Goal: Information Seeking & Learning: Learn about a topic

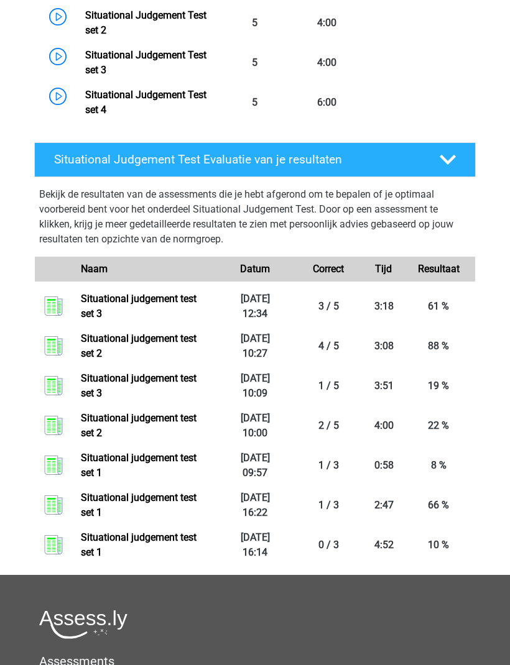
scroll to position [693, 0]
click at [167, 303] on link "Situational judgement test set 3" at bounding box center [139, 306] width 116 height 27
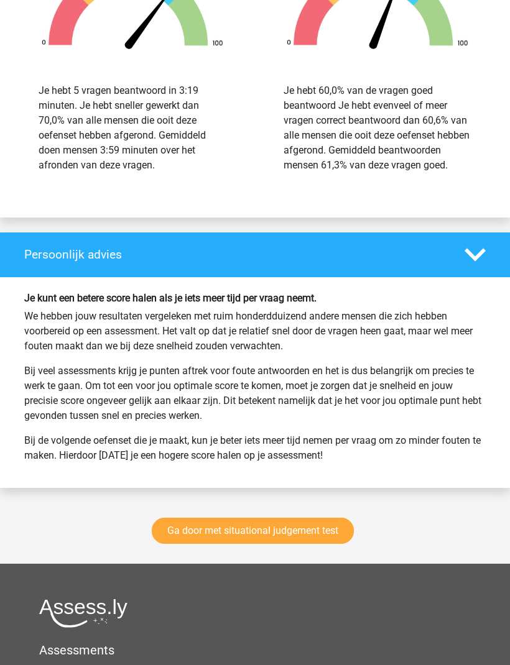
scroll to position [1271, 0]
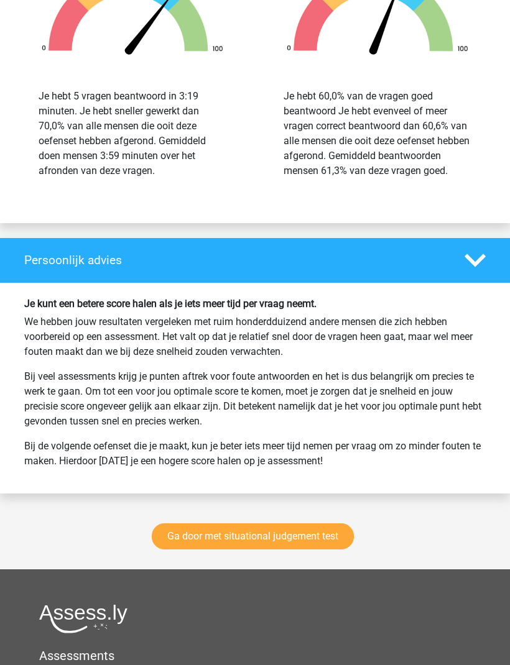
click at [329, 550] on link "Ga door met situational judgement test" at bounding box center [253, 536] width 202 height 26
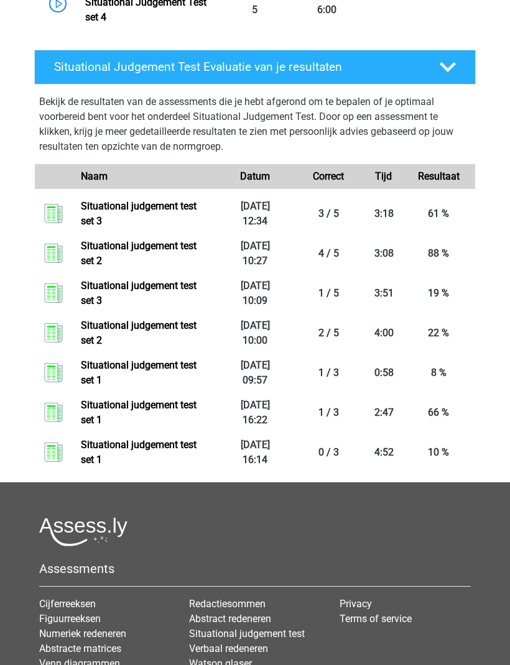
scroll to position [785, 0]
click at [196, 443] on link "Situational judgement test set 1" at bounding box center [139, 452] width 116 height 27
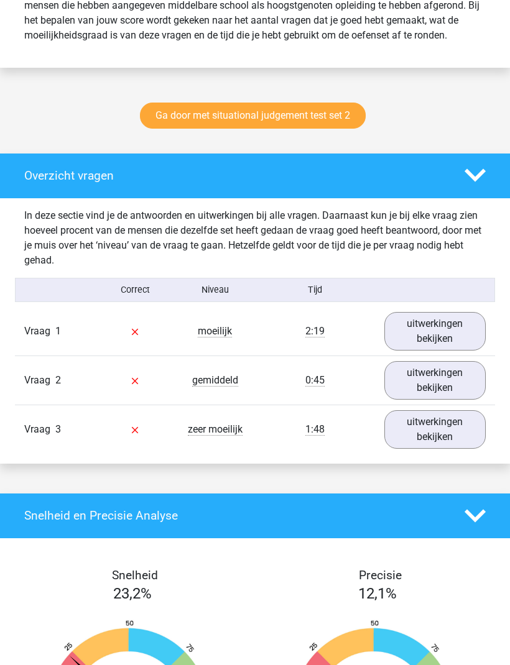
scroll to position [546, 0]
click at [451, 341] on link "uitwerkingen bekijken" at bounding box center [434, 332] width 101 height 39
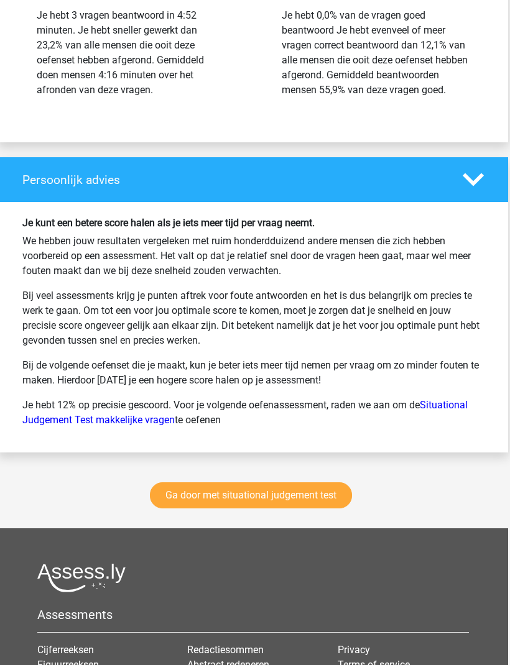
scroll to position [2201, 1]
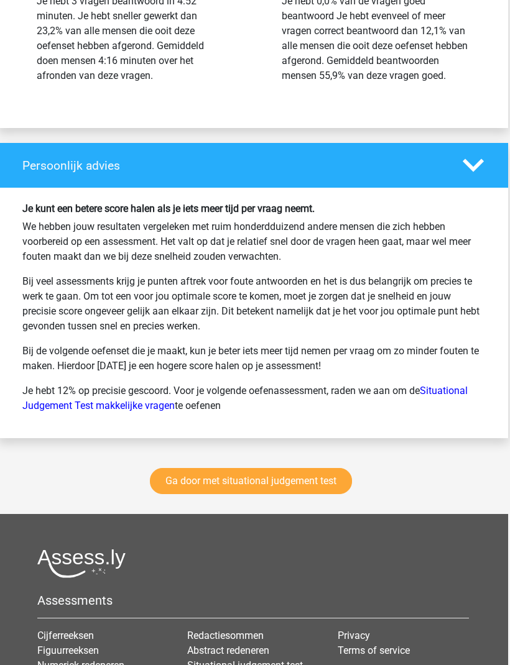
click at [319, 495] on link "Ga door met situational judgement test" at bounding box center [251, 482] width 202 height 26
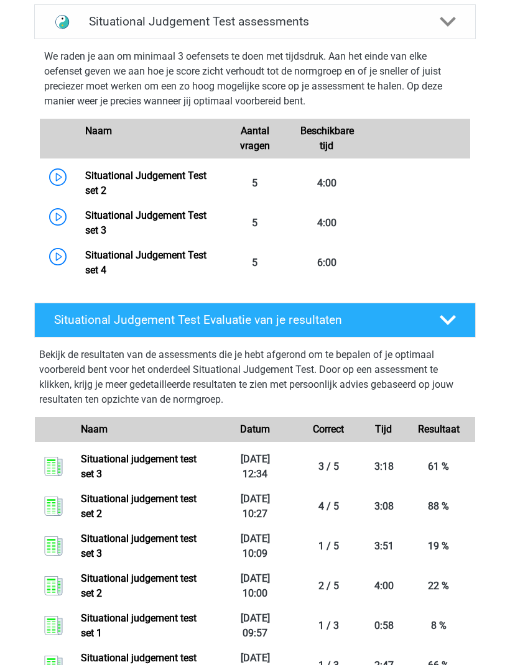
scroll to position [532, 0]
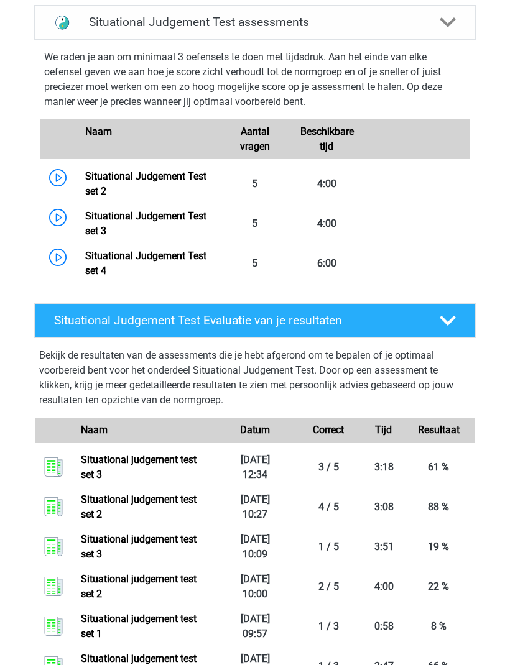
click at [193, 180] on link "Situational Judgement Test set 2" at bounding box center [145, 183] width 121 height 27
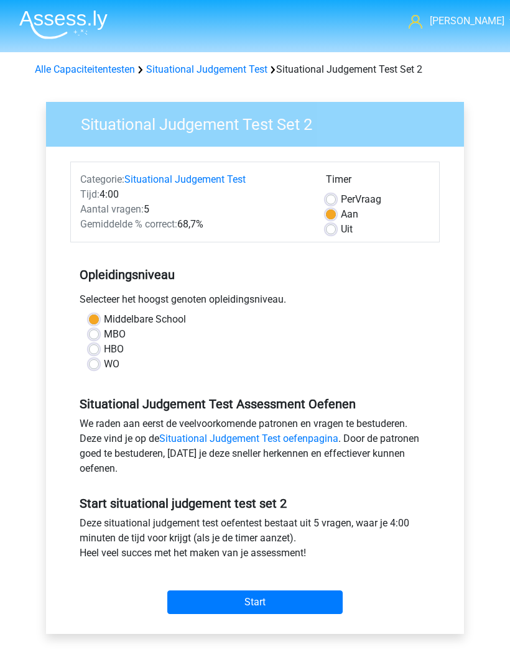
scroll to position [12, 0]
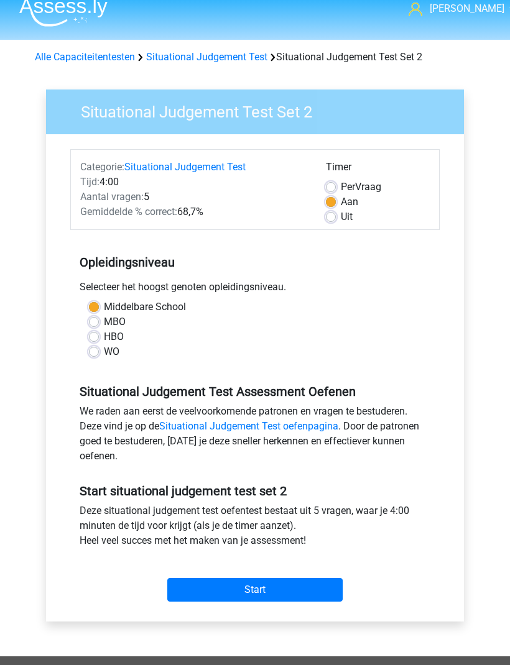
click at [292, 587] on input "Start" at bounding box center [254, 591] width 175 height 24
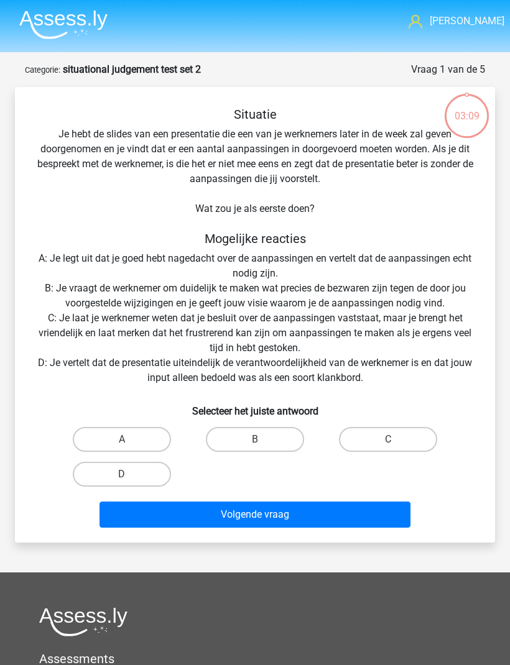
click at [273, 439] on label "B" at bounding box center [255, 439] width 98 height 25
click at [263, 439] on input "B" at bounding box center [259, 443] width 8 height 8
radio input "true"
click at [293, 509] on button "Volgende vraag" at bounding box center [254, 515] width 311 height 26
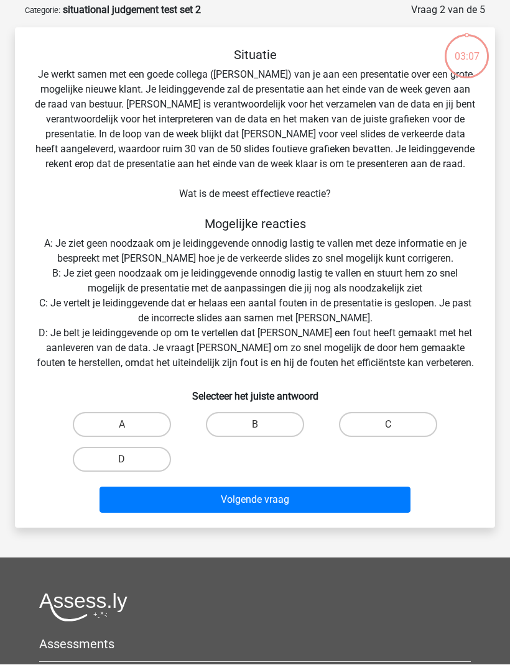
scroll to position [62, 0]
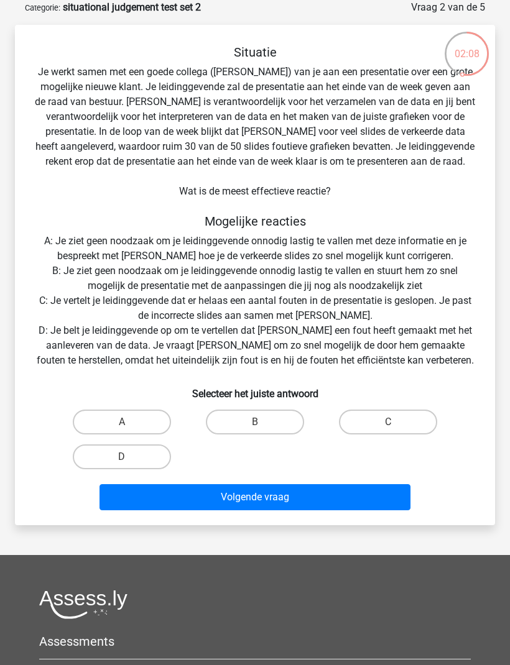
click at [141, 418] on label "A" at bounding box center [122, 422] width 98 height 25
click at [130, 422] on input "A" at bounding box center [126, 426] width 8 height 8
radio input "true"
click at [290, 494] on button "Volgende vraag" at bounding box center [254, 497] width 311 height 26
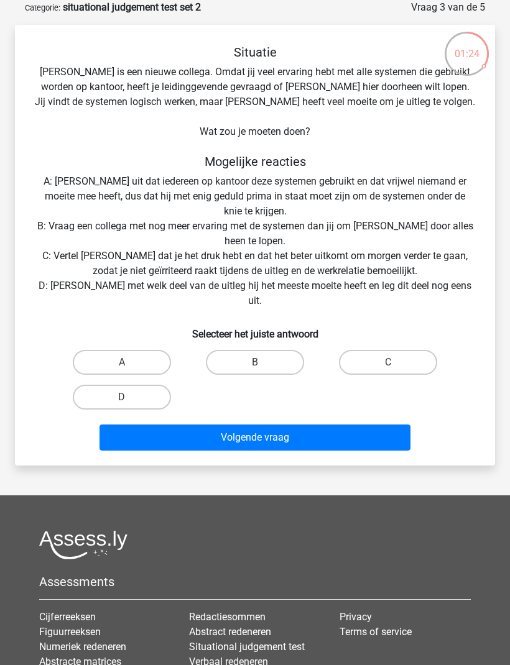
click at [137, 385] on label "D" at bounding box center [122, 397] width 98 height 25
click at [130, 397] on input "D" at bounding box center [126, 401] width 8 height 8
radio input "true"
click at [298, 425] on button "Volgende vraag" at bounding box center [254, 438] width 311 height 26
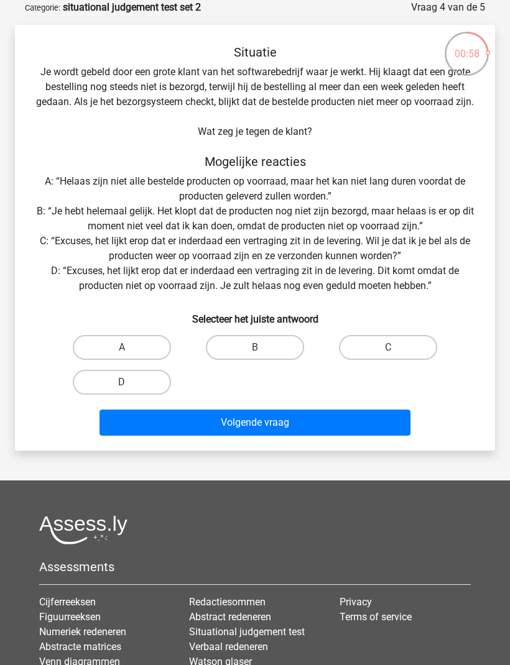
click at [389, 360] on label "C" at bounding box center [388, 347] width 98 height 25
click at [389, 356] on input "C" at bounding box center [392, 351] width 8 height 8
radio input "true"
click at [303, 436] on button "Volgende vraag" at bounding box center [254, 423] width 311 height 26
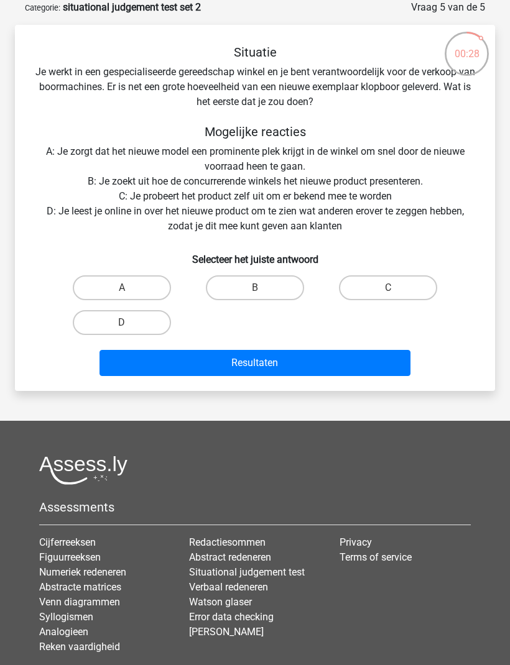
click at [410, 287] on label "C" at bounding box center [388, 287] width 98 height 25
click at [396, 288] on input "C" at bounding box center [392, 292] width 8 height 8
radio input "true"
click at [360, 362] on button "Resultaten" at bounding box center [254, 363] width 311 height 26
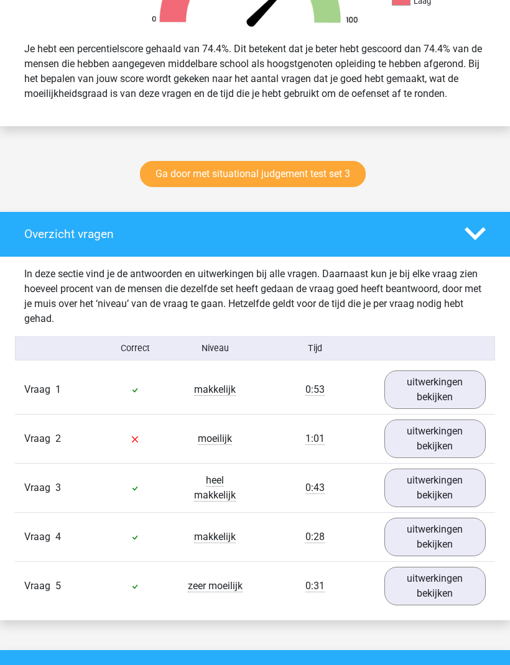
scroll to position [489, 0]
click at [433, 446] on link "uitwerkingen bekijken" at bounding box center [434, 439] width 101 height 39
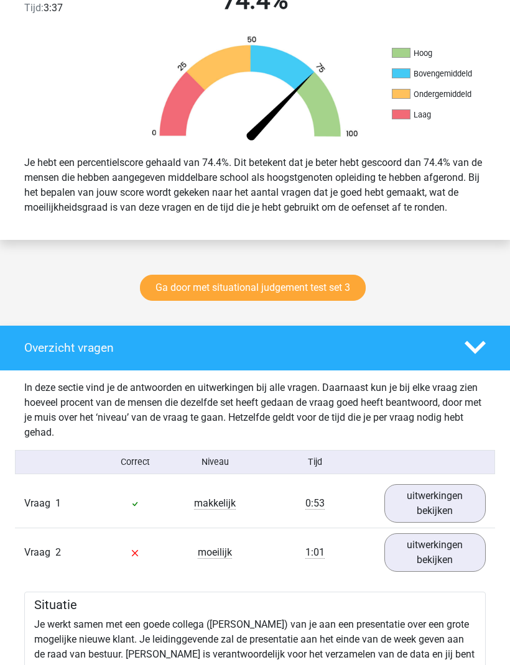
scroll to position [369, 0]
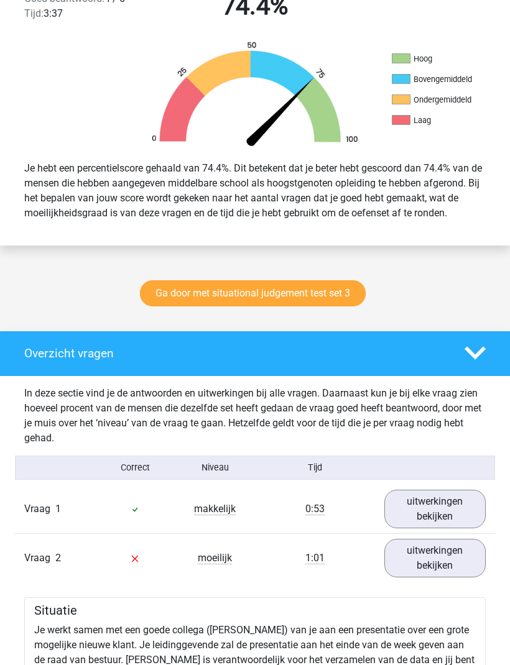
click at [477, 361] on polygon at bounding box center [474, 353] width 21 height 13
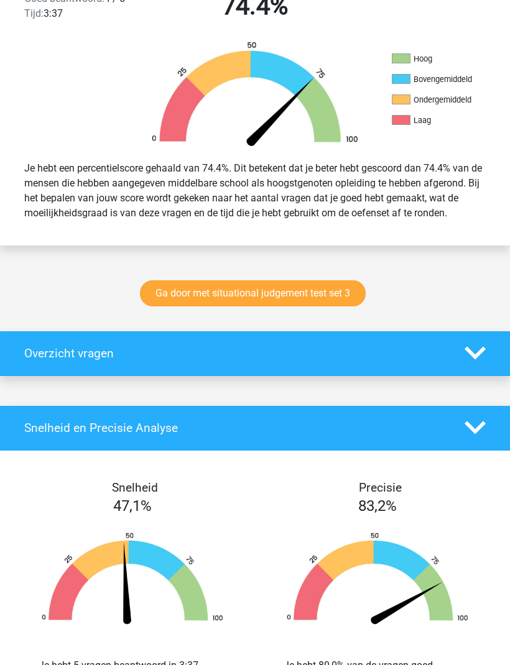
click at [462, 364] on div at bounding box center [475, 353] width 40 height 21
click at [469, 360] on polygon at bounding box center [474, 353] width 21 height 13
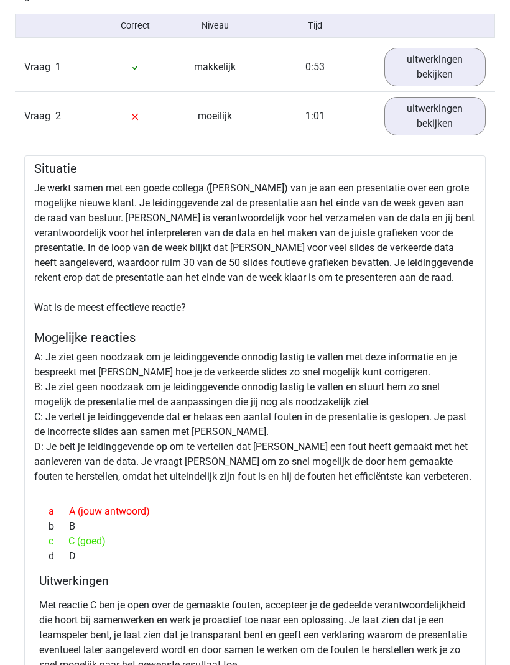
scroll to position [811, 0]
click at [446, 126] on link "uitwerkingen bekijken" at bounding box center [434, 117] width 101 height 39
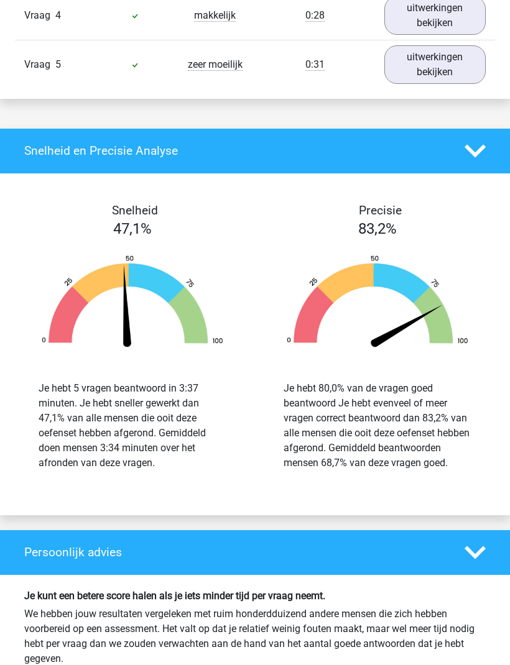
scroll to position [1029, 0]
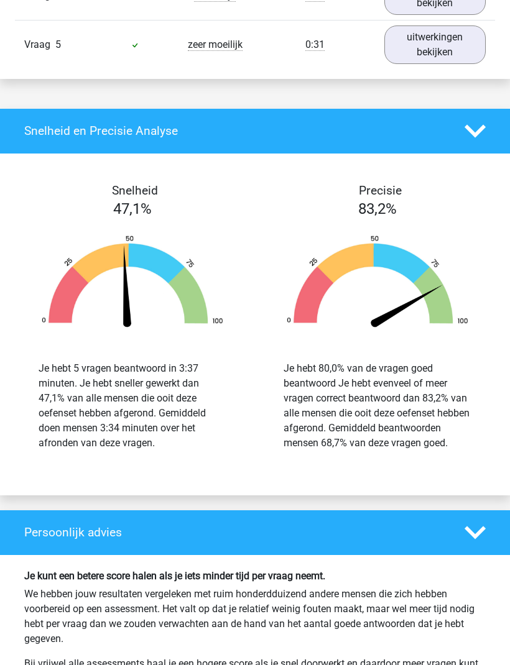
click at [464, 140] on icon at bounding box center [474, 131] width 21 height 21
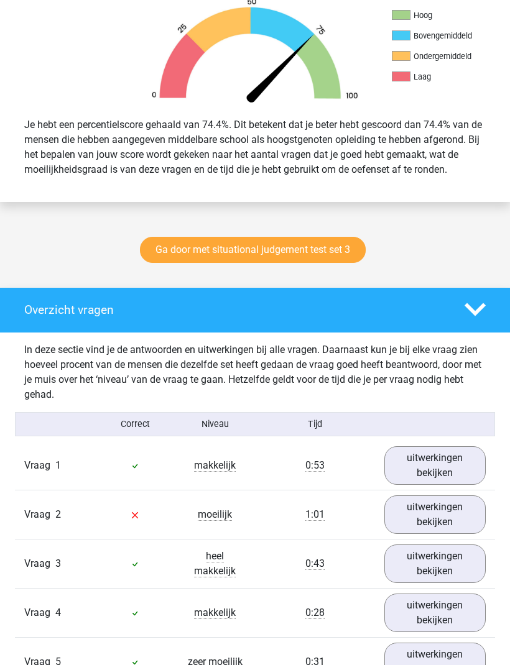
click at [475, 320] on icon at bounding box center [474, 309] width 21 height 21
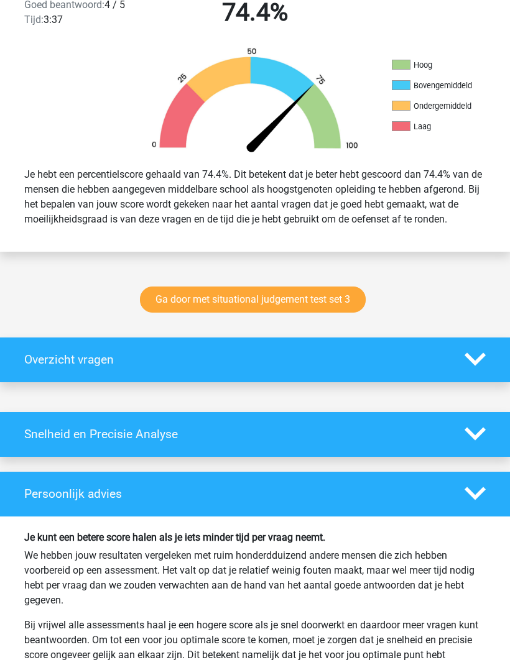
scroll to position [352, 0]
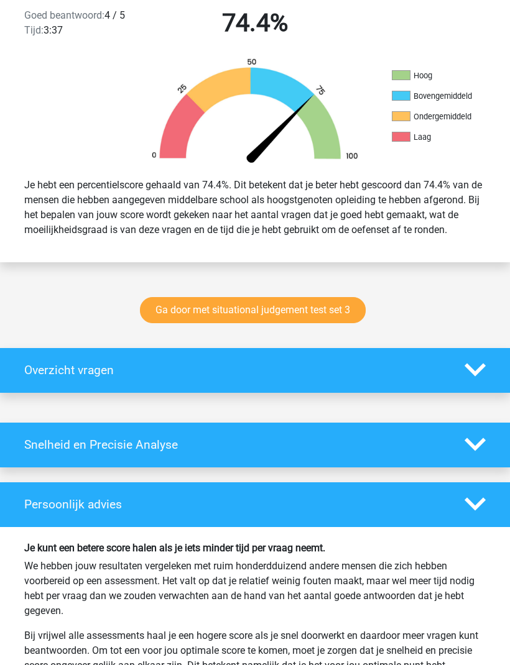
click at [333, 311] on link "Ga door met situational judgement test set 3" at bounding box center [253, 310] width 226 height 26
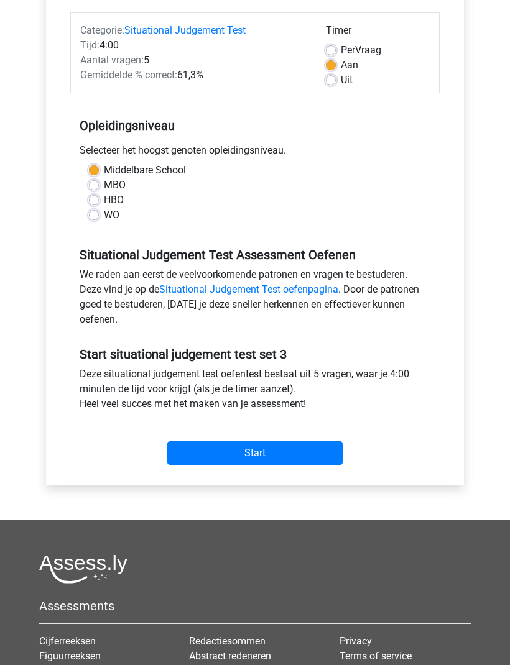
scroll to position [149, 0]
click at [280, 451] on input "Start" at bounding box center [254, 454] width 175 height 24
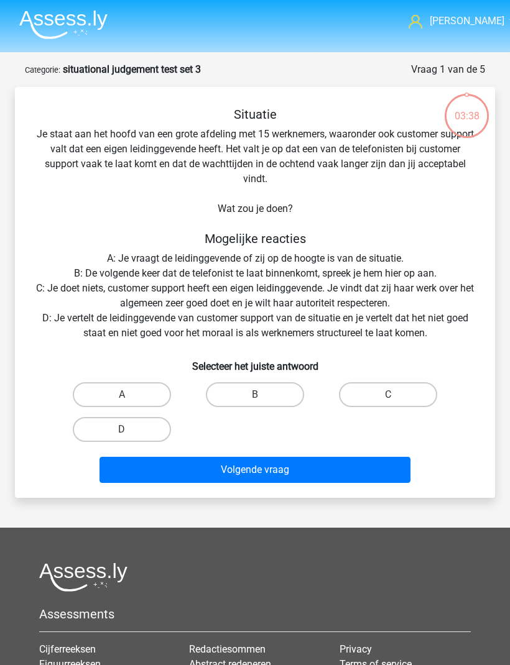
click at [159, 389] on label "A" at bounding box center [122, 394] width 98 height 25
click at [130, 395] on input "A" at bounding box center [126, 399] width 8 height 8
radio input "true"
click at [304, 468] on button "Volgende vraag" at bounding box center [254, 470] width 311 height 26
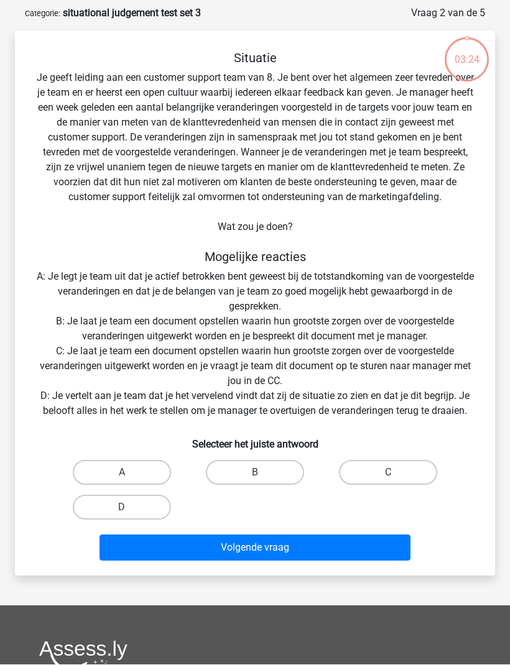
scroll to position [62, 0]
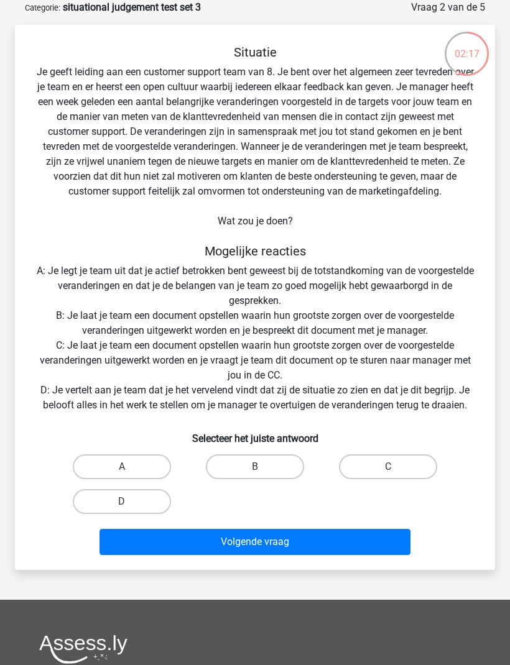
click at [149, 462] on label "A" at bounding box center [122, 466] width 98 height 25
click at [130, 467] on input "A" at bounding box center [126, 471] width 8 height 8
radio input "true"
click at [325, 545] on button "Volgende vraag" at bounding box center [254, 542] width 311 height 26
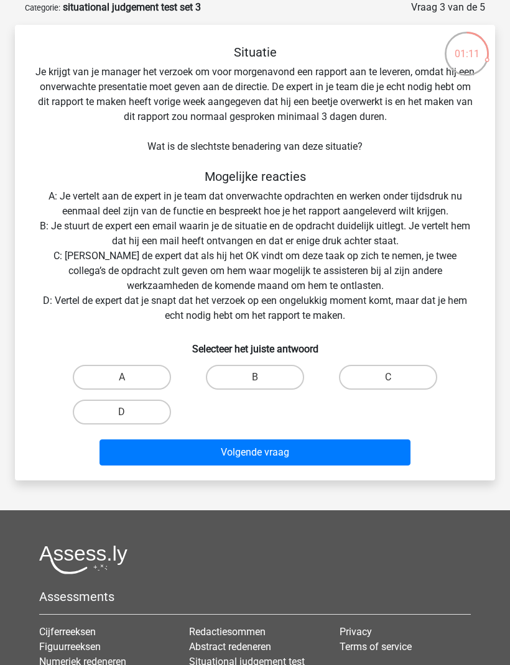
click at [147, 366] on label "A" at bounding box center [122, 377] width 98 height 25
click at [130, 377] on input "A" at bounding box center [126, 381] width 8 height 8
radio input "true"
click at [302, 448] on button "Volgende vraag" at bounding box center [254, 452] width 311 height 26
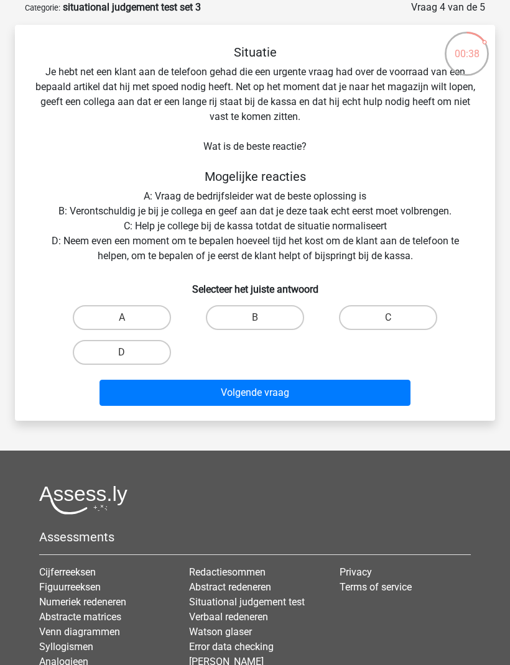
click at [154, 359] on label "D" at bounding box center [122, 352] width 98 height 25
click at [130, 359] on input "D" at bounding box center [126, 356] width 8 height 8
radio input "true"
click at [293, 393] on button "Volgende vraag" at bounding box center [254, 393] width 311 height 26
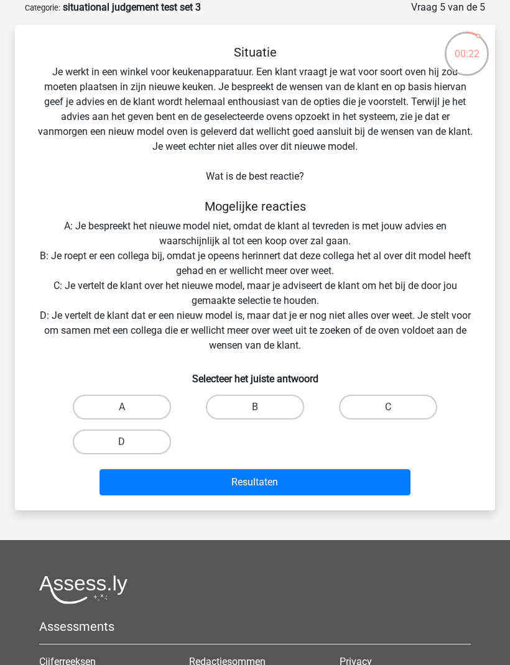
click at [147, 438] on label "D" at bounding box center [122, 442] width 98 height 25
click at [130, 442] on input "D" at bounding box center [126, 446] width 8 height 8
radio input "true"
click at [300, 479] on button "Resultaten" at bounding box center [254, 482] width 311 height 26
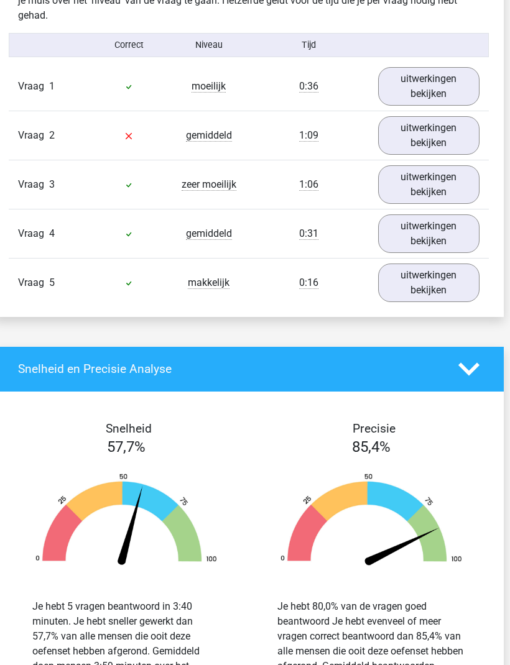
scroll to position [761, 6]
click at [446, 142] on link "uitwerkingen bekijken" at bounding box center [428, 135] width 101 height 39
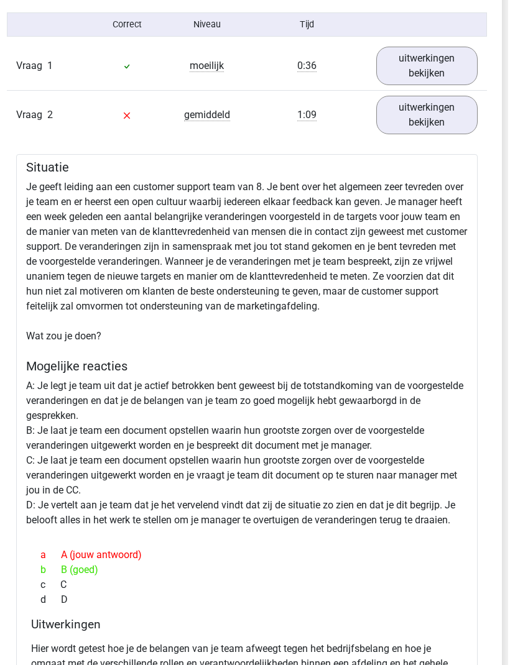
scroll to position [666, 6]
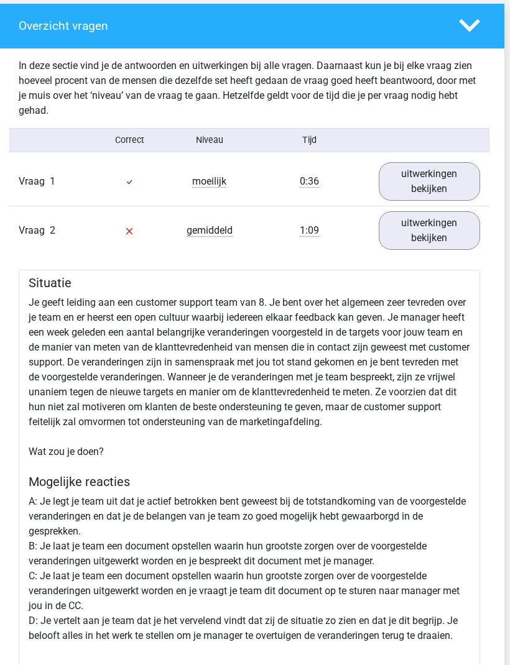
click at [454, 237] on link "uitwerkingen bekijken" at bounding box center [429, 230] width 101 height 39
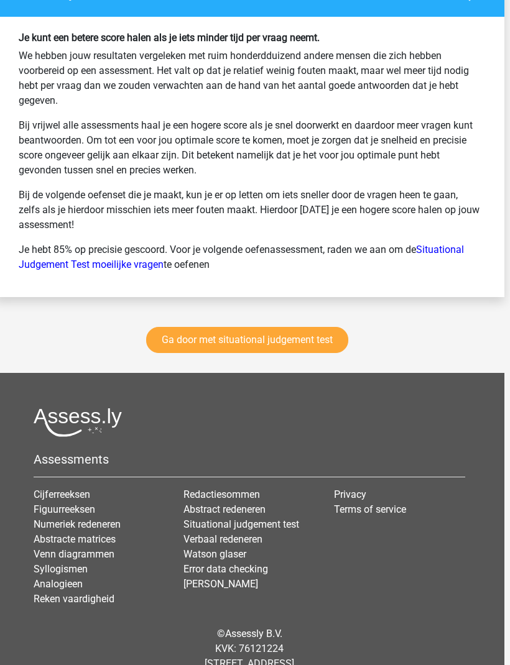
scroll to position [1536, 6]
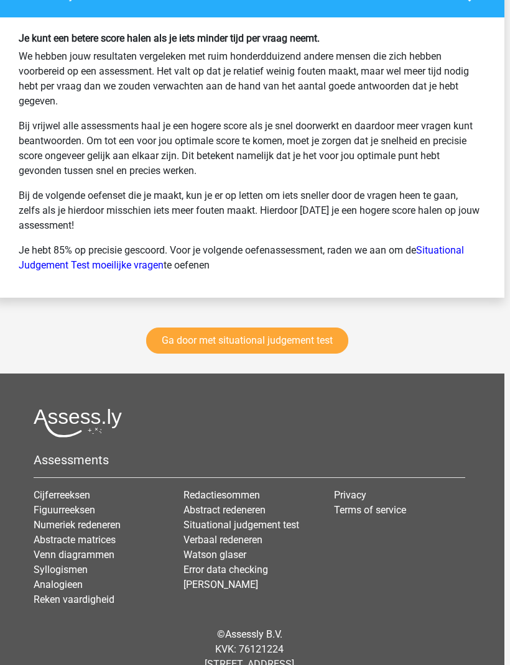
click at [371, 415] on footer "Assessments Cijferreeksen Figuurreeksen Numeriek redeneren Abstracte matrices V…" at bounding box center [249, 538] width 510 height 328
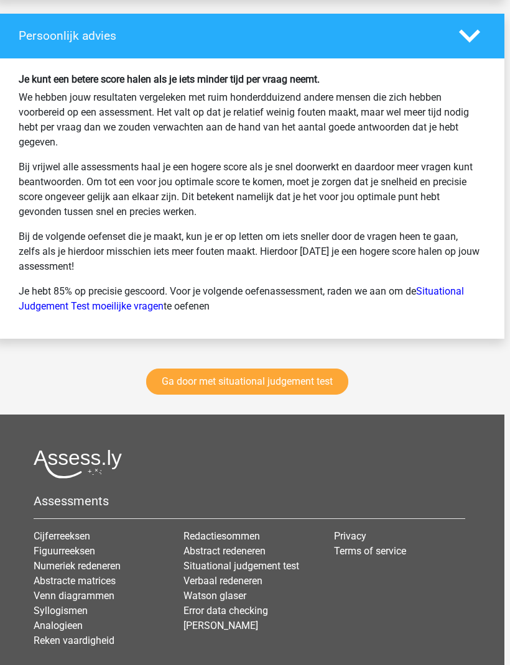
scroll to position [1483, 6]
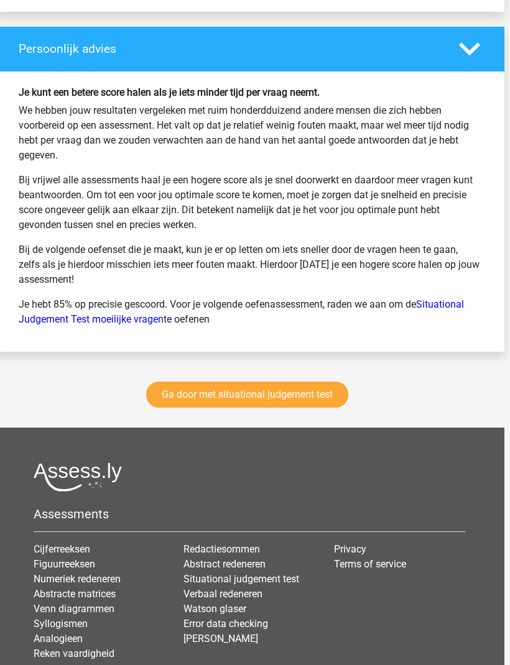
click at [326, 408] on link "Ga door met situational judgement test" at bounding box center [247, 395] width 202 height 26
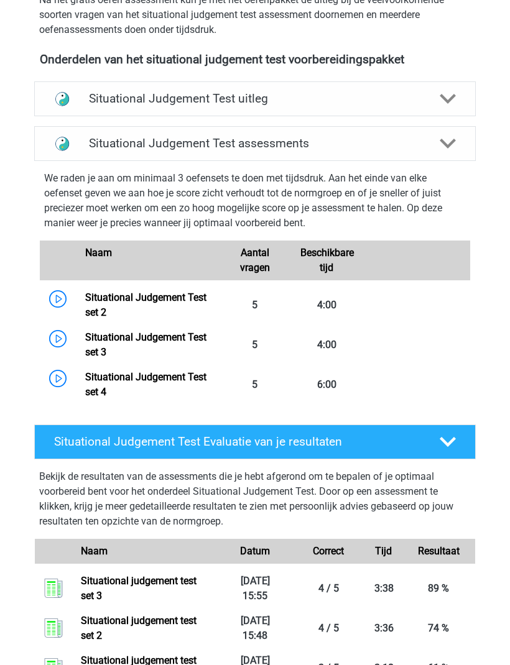
scroll to position [402, 0]
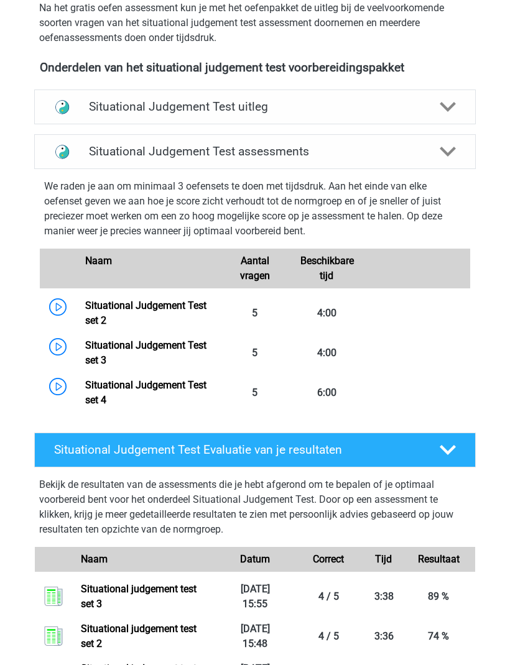
click at [155, 316] on link "Situational Judgement Test set 2" at bounding box center [145, 313] width 121 height 27
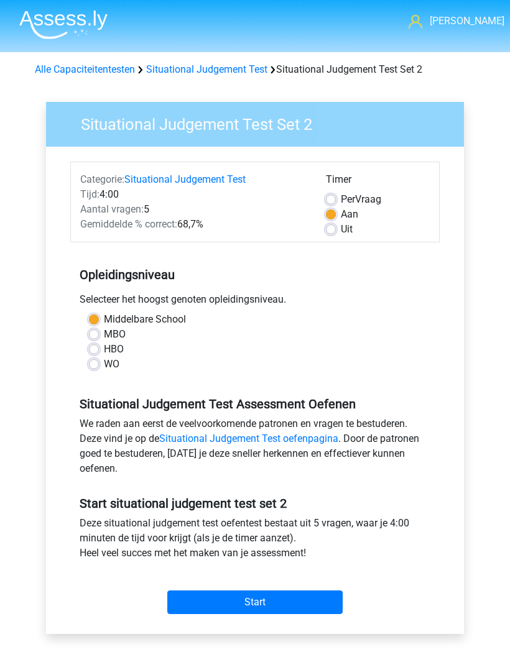
click at [272, 601] on input "Start" at bounding box center [254, 603] width 175 height 24
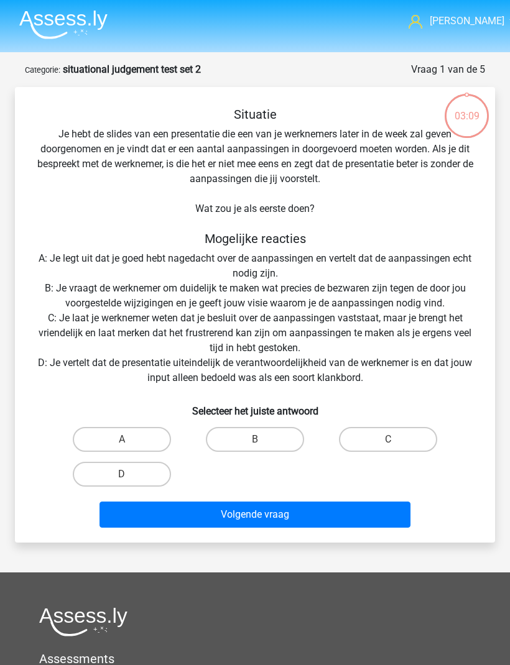
click at [267, 438] on label "B" at bounding box center [255, 439] width 98 height 25
click at [263, 439] on input "B" at bounding box center [259, 443] width 8 height 8
radio input "true"
click at [307, 515] on button "Volgende vraag" at bounding box center [254, 515] width 311 height 26
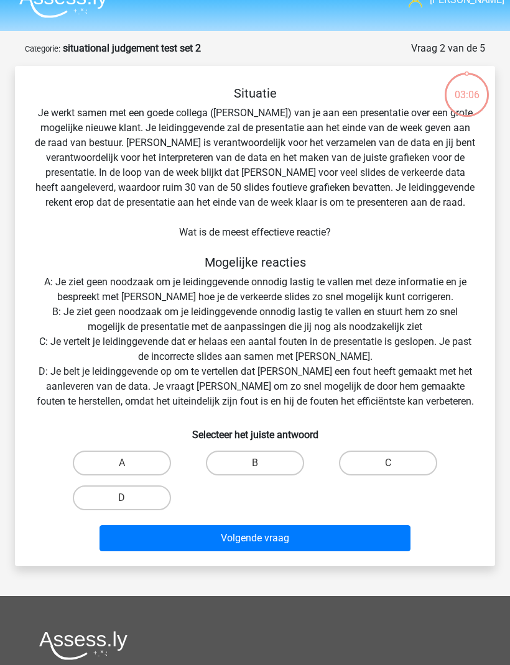
scroll to position [62, 0]
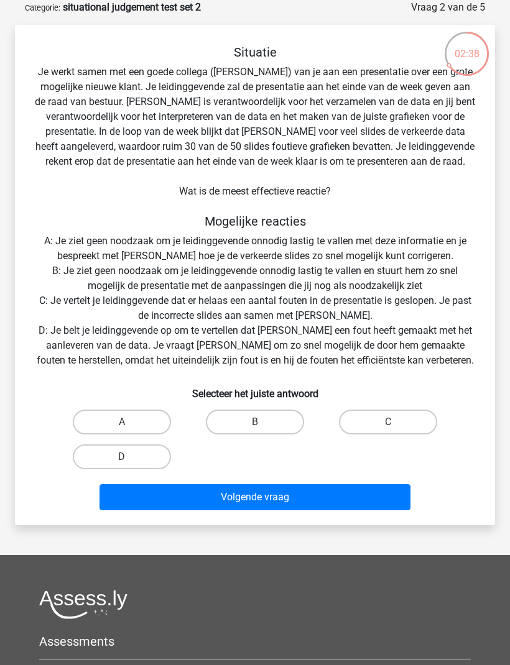
click at [263, 510] on button "Volgende vraag" at bounding box center [254, 497] width 311 height 26
click at [393, 425] on input "C" at bounding box center [392, 426] width 8 height 8
radio input "true"
click at [332, 502] on button "Volgende vraag" at bounding box center [254, 497] width 311 height 26
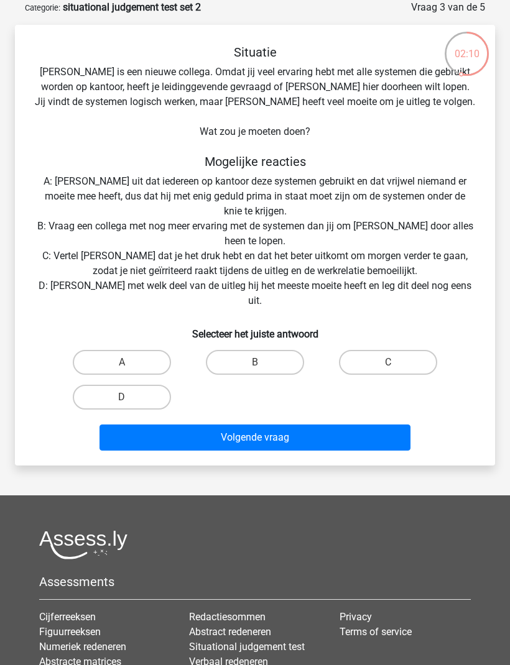
click at [154, 385] on label "D" at bounding box center [122, 397] width 98 height 25
click at [130, 397] on input "D" at bounding box center [126, 401] width 8 height 8
radio input "true"
click at [300, 425] on button "Volgende vraag" at bounding box center [254, 438] width 311 height 26
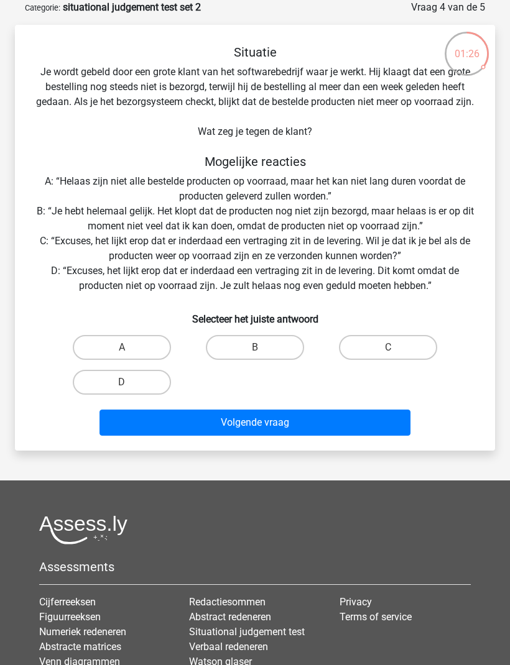
click at [383, 360] on label "C" at bounding box center [388, 347] width 98 height 25
click at [388, 356] on input "C" at bounding box center [392, 351] width 8 height 8
radio input "true"
click at [331, 436] on button "Volgende vraag" at bounding box center [254, 423] width 311 height 26
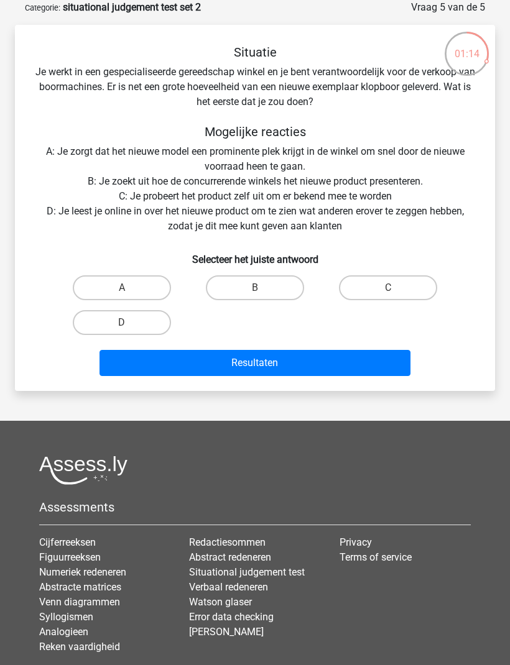
click at [392, 292] on input "C" at bounding box center [392, 292] width 8 height 8
radio input "true"
click at [315, 362] on button "Resultaten" at bounding box center [254, 363] width 311 height 26
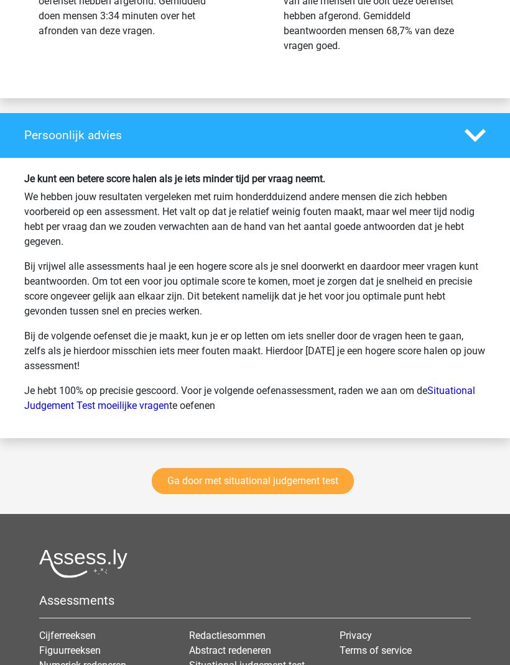
scroll to position [1442, 0]
click at [467, 406] on link "Situational Judgement Test moeilijke vragen" at bounding box center [249, 398] width 451 height 27
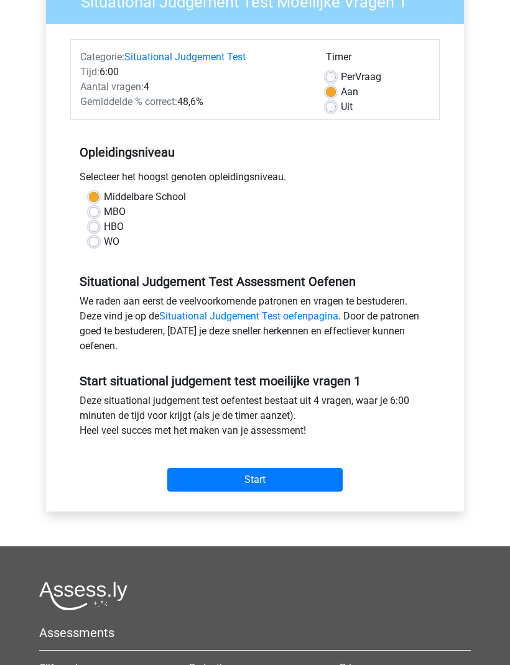
scroll to position [137, 0]
click at [310, 474] on input "Start" at bounding box center [254, 480] width 175 height 24
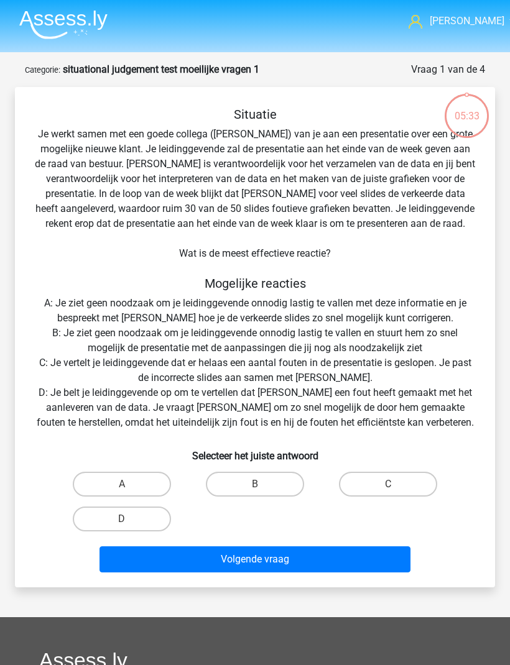
click at [395, 486] on input "C" at bounding box center [392, 488] width 8 height 8
radio input "true"
click at [330, 563] on button "Volgende vraag" at bounding box center [254, 559] width 311 height 26
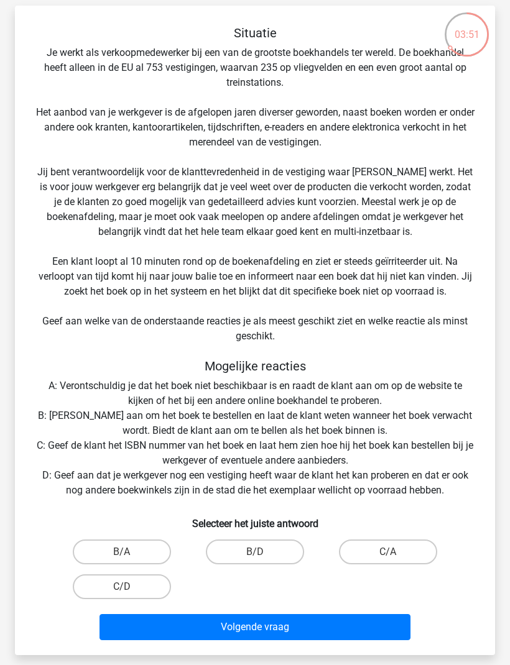
scroll to position [81, 0]
click at [287, 559] on label "B/D" at bounding box center [255, 552] width 98 height 25
click at [263, 559] on input "B/D" at bounding box center [259, 556] width 8 height 8
radio input "true"
click at [305, 627] on button "Volgende vraag" at bounding box center [254, 627] width 311 height 26
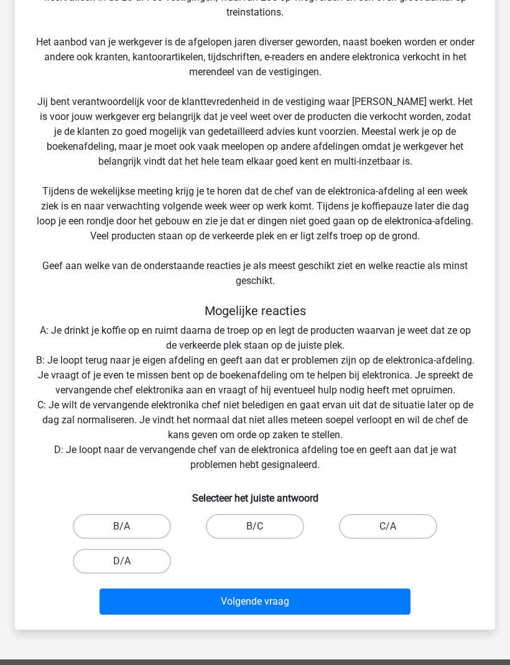
scroll to position [152, 0]
click at [169, 535] on label "B/A" at bounding box center [122, 526] width 98 height 25
click at [130, 535] on input "B/A" at bounding box center [126, 531] width 8 height 8
radio input "true"
click at [267, 614] on button "Volgende vraag" at bounding box center [254, 602] width 311 height 26
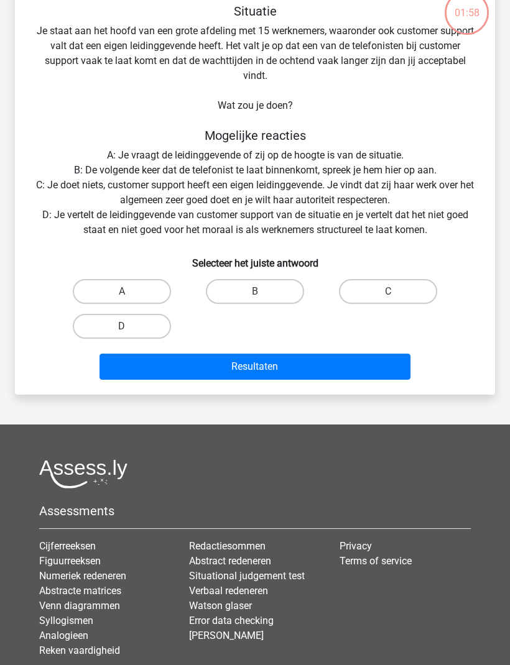
scroll to position [62, 0]
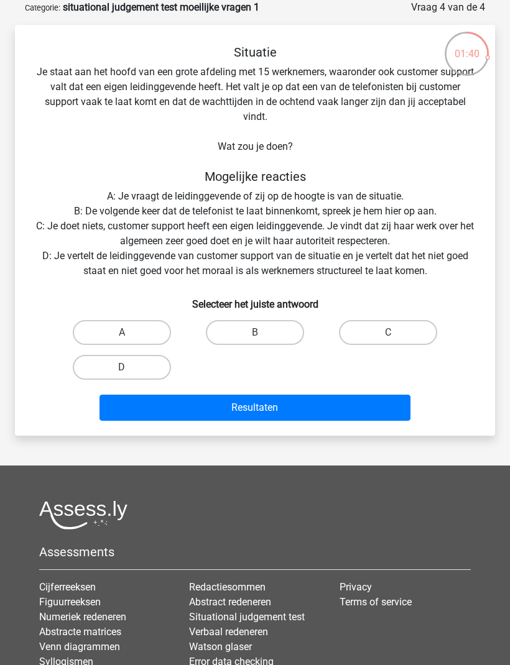
click at [143, 334] on label "A" at bounding box center [122, 332] width 98 height 25
click at [130, 334] on input "A" at bounding box center [126, 337] width 8 height 8
radio input "true"
click at [285, 407] on button "Resultaten" at bounding box center [254, 408] width 311 height 26
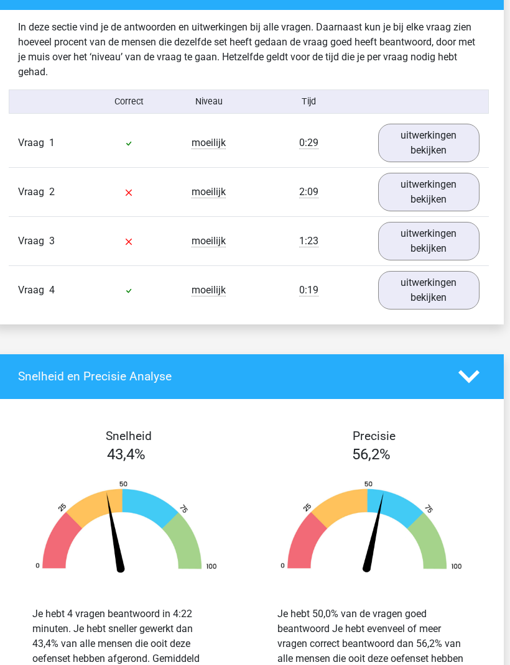
scroll to position [750, 6]
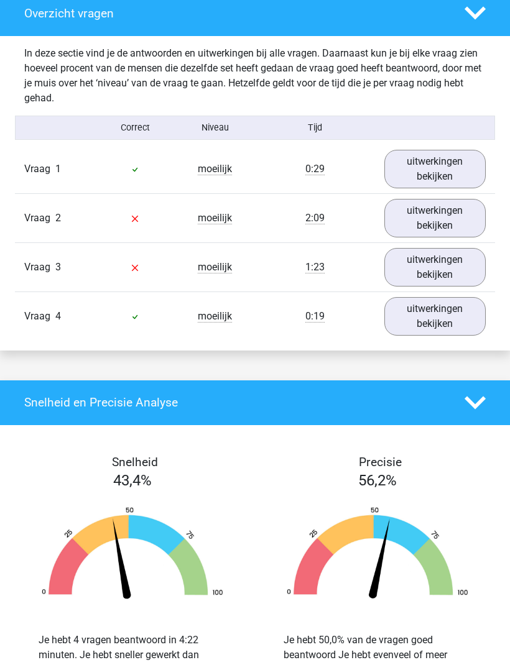
click at [450, 231] on link "uitwerkingen bekijken" at bounding box center [434, 219] width 101 height 39
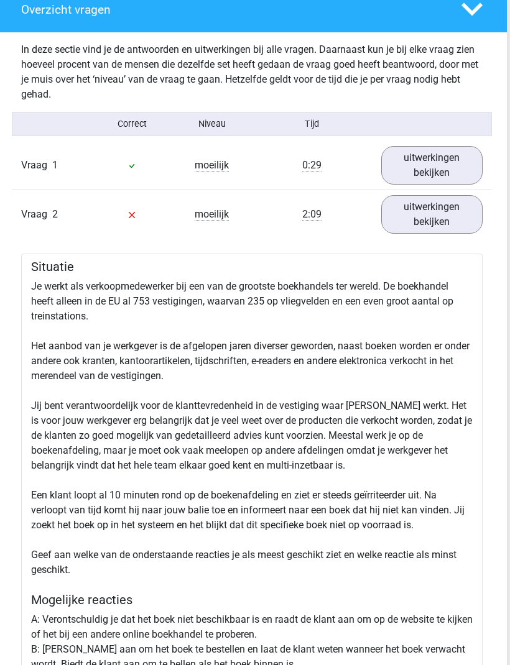
scroll to position [724, 2]
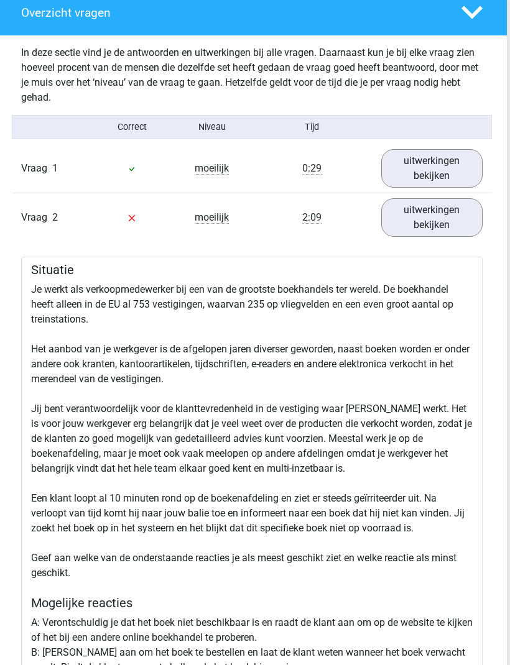
click at [447, 227] on link "uitwerkingen bekijken" at bounding box center [432, 218] width 101 height 39
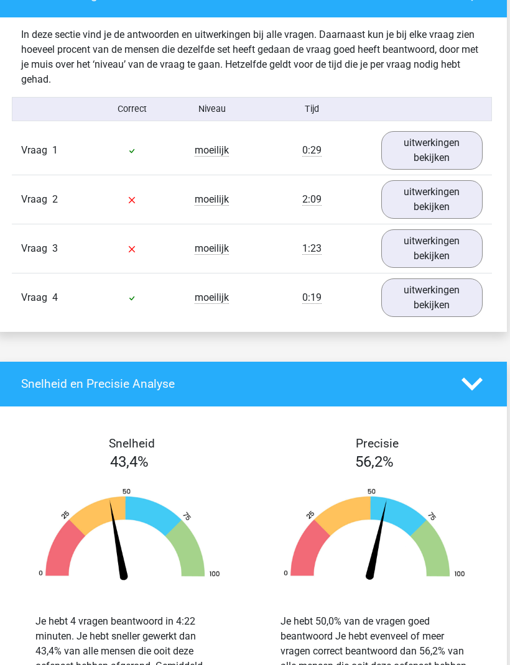
scroll to position [730, 2]
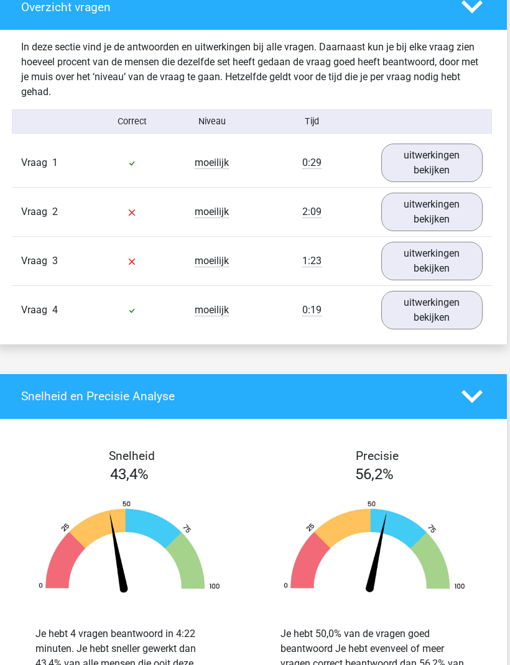
click at [443, 271] on link "uitwerkingen bekijken" at bounding box center [432, 261] width 101 height 39
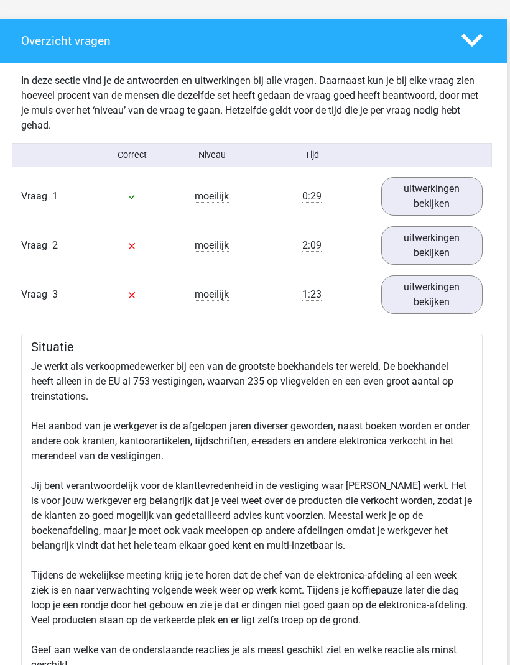
scroll to position [659, 2]
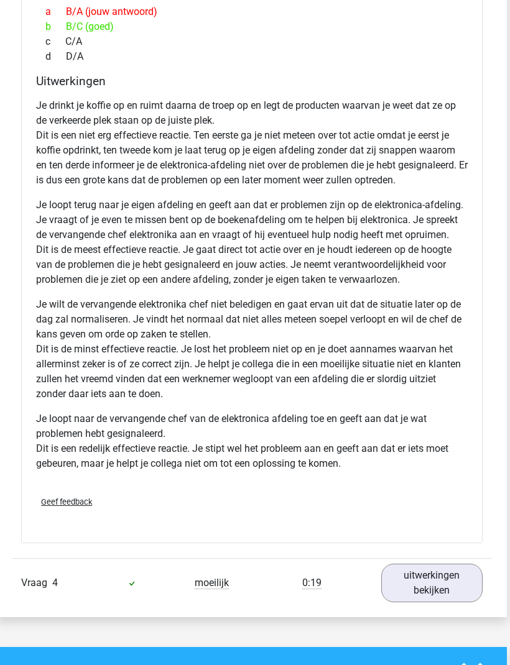
click at [449, 589] on link "uitwerkingen bekijken" at bounding box center [432, 583] width 101 height 39
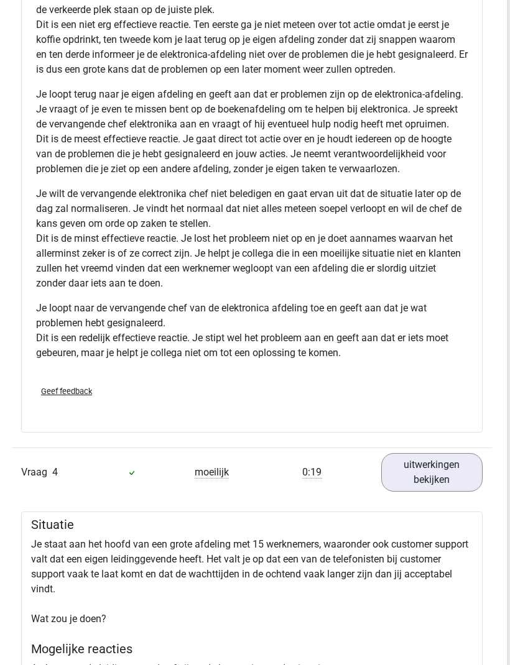
click at [446, 492] on link "uitwerkingen bekijken" at bounding box center [431, 472] width 101 height 39
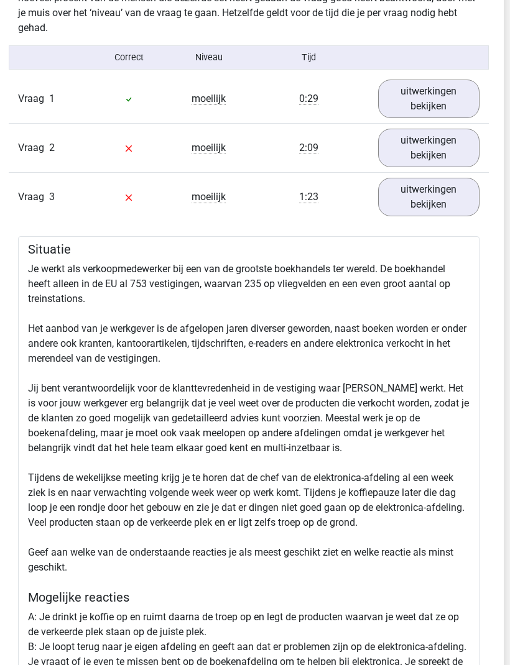
click at [450, 216] on link "uitwerkingen bekijken" at bounding box center [428, 197] width 101 height 39
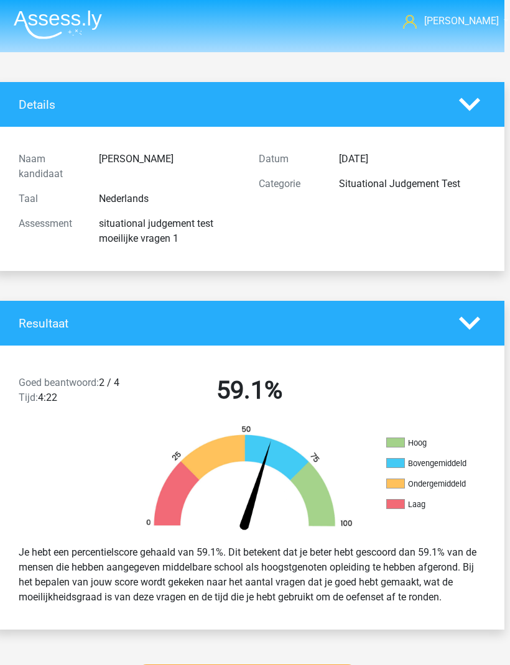
scroll to position [0, 0]
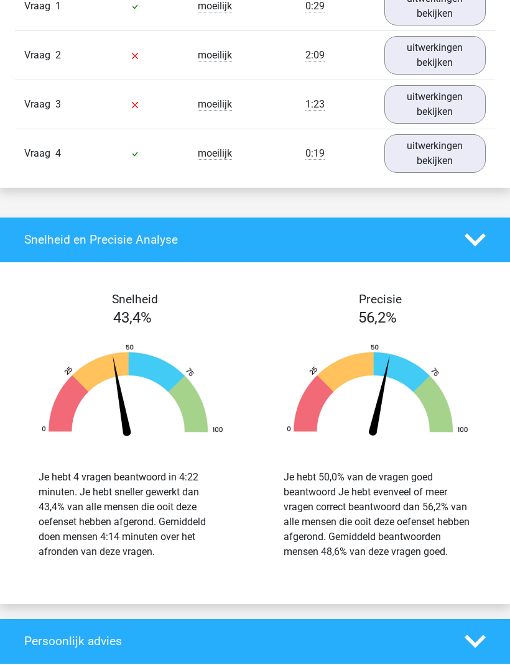
click at [471, 247] on polygon at bounding box center [474, 240] width 21 height 13
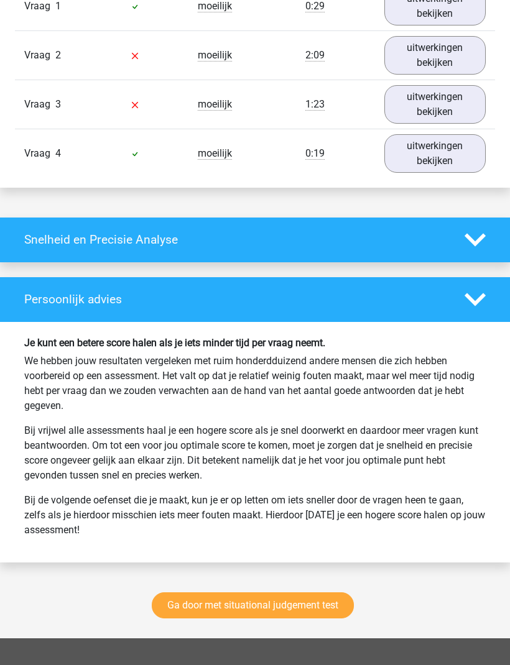
click at [477, 246] on polygon at bounding box center [474, 239] width 21 height 13
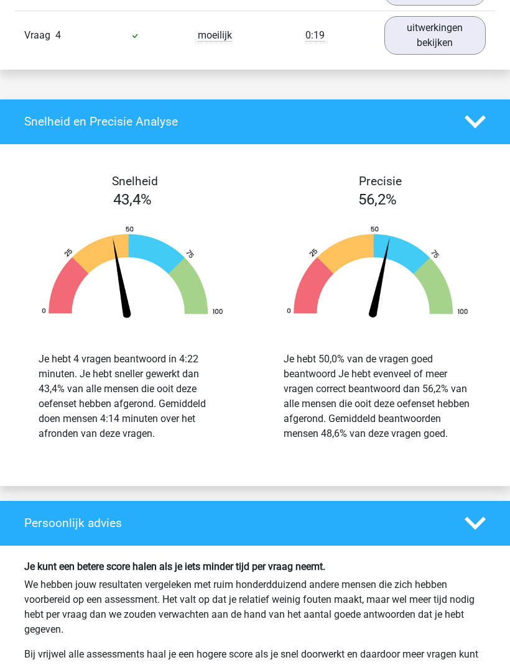
click at [478, 530] on polygon at bounding box center [474, 523] width 21 height 13
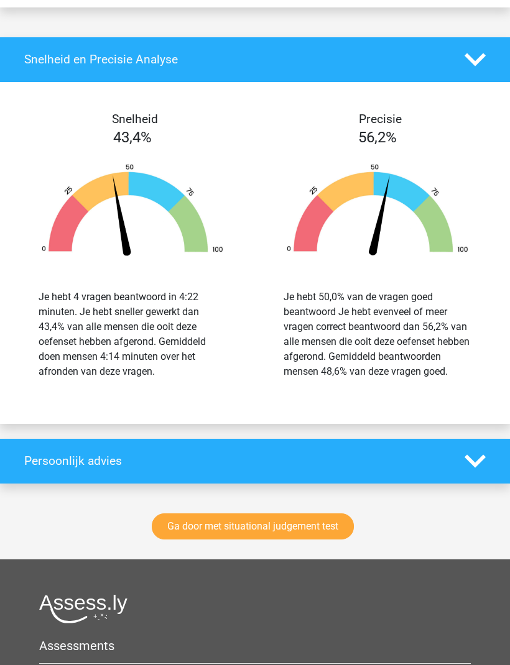
click at [471, 472] on icon at bounding box center [474, 461] width 21 height 21
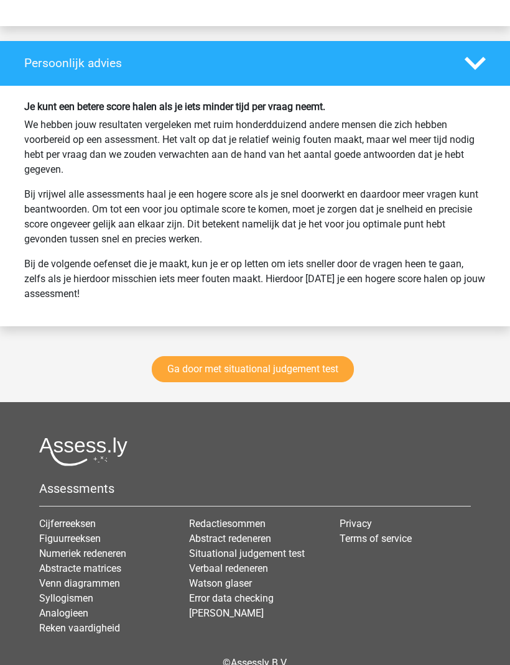
scroll to position [1433, 0]
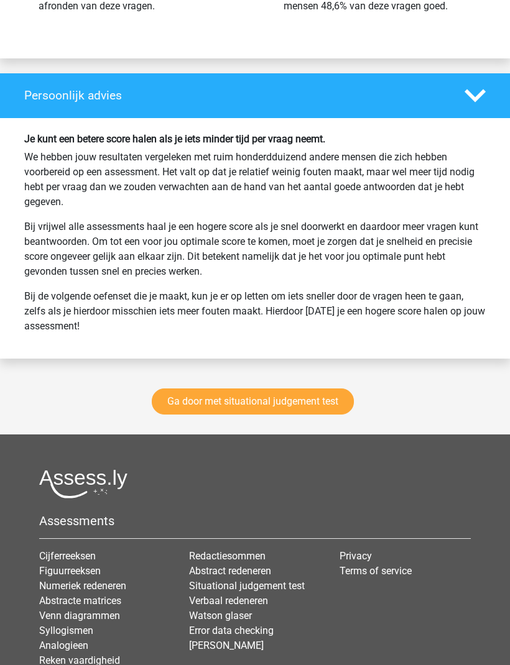
click at [323, 415] on link "Ga door met situational judgement test" at bounding box center [253, 402] width 202 height 26
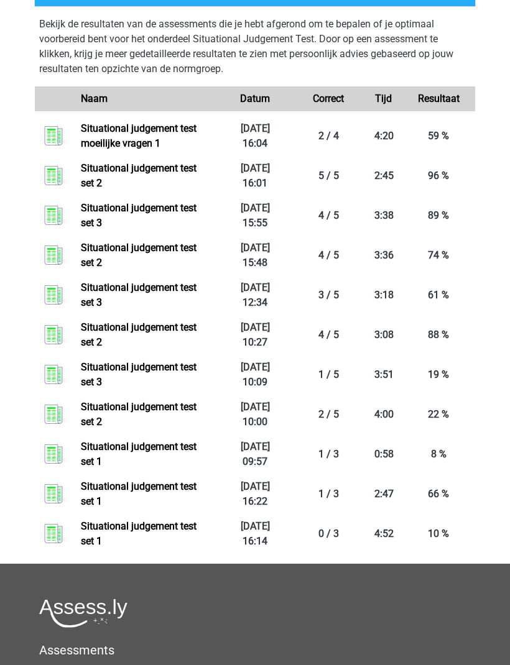
scroll to position [863, 0]
click at [196, 494] on link "Situational judgement test set 1" at bounding box center [139, 494] width 116 height 27
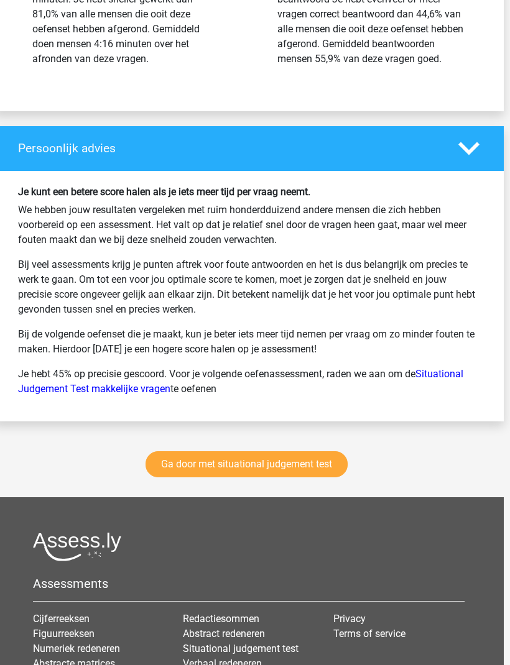
scroll to position [1315, 6]
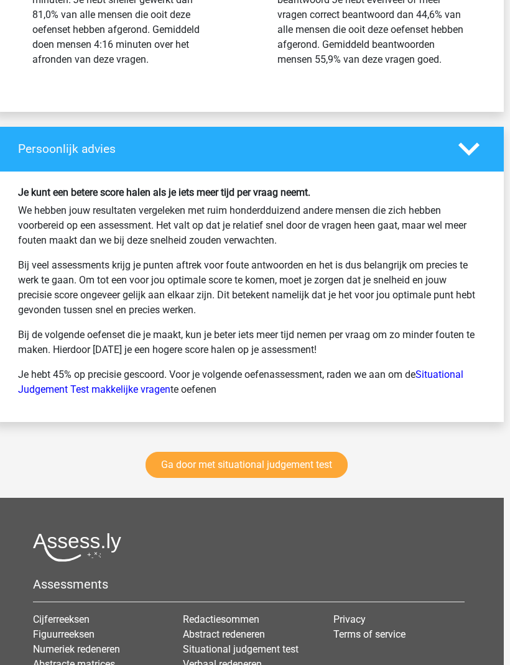
click at [314, 478] on link "Ga door met situational judgement test" at bounding box center [246, 465] width 202 height 26
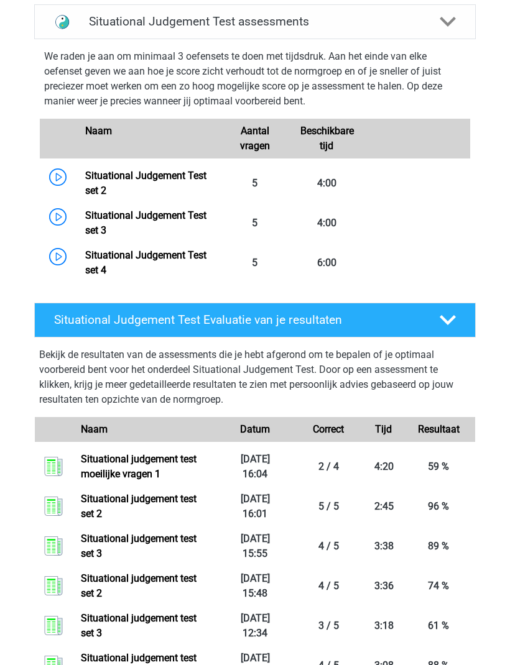
scroll to position [532, 0]
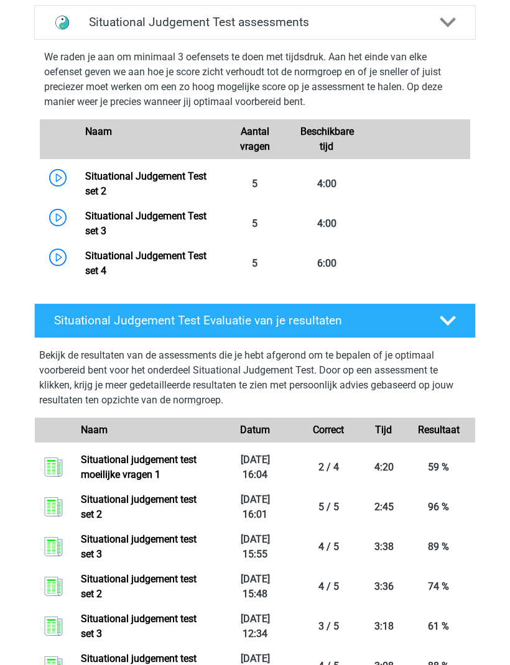
click at [195, 466] on link "Situational judgement test moeilijke vragen 1" at bounding box center [139, 467] width 116 height 27
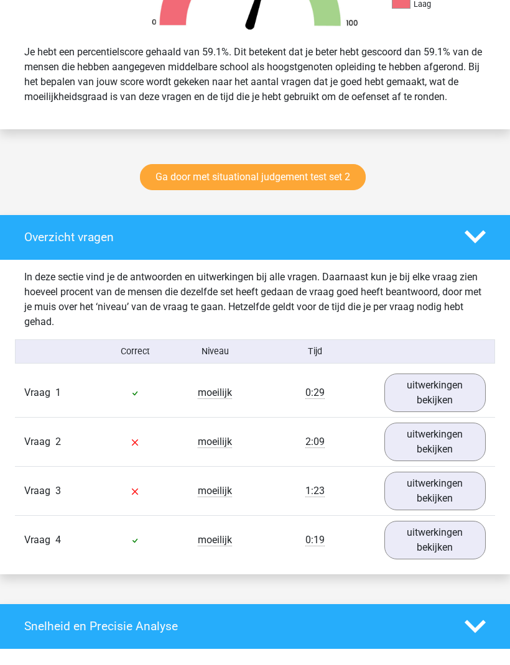
scroll to position [497, 0]
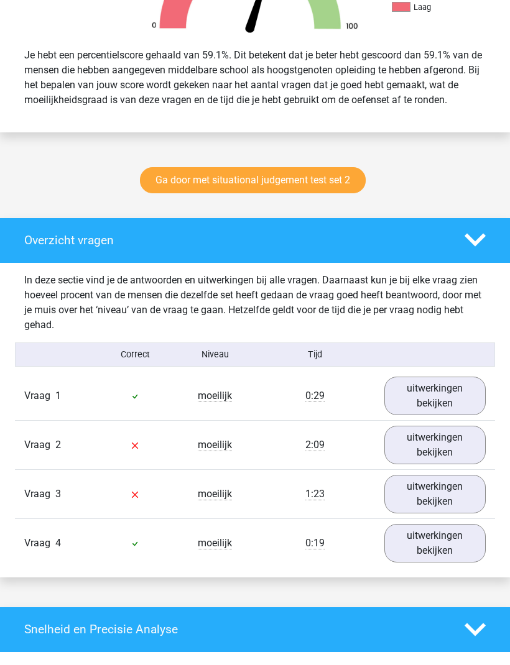
click at [349, 194] on link "Ga door met situational judgement test set 2" at bounding box center [253, 181] width 226 height 26
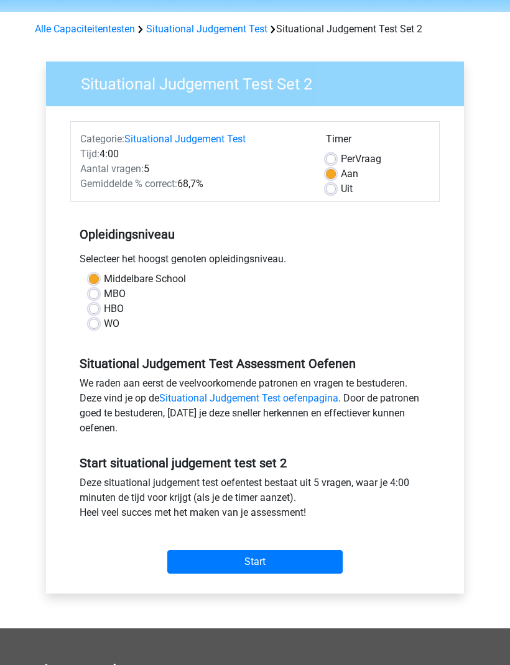
scroll to position [44, 0]
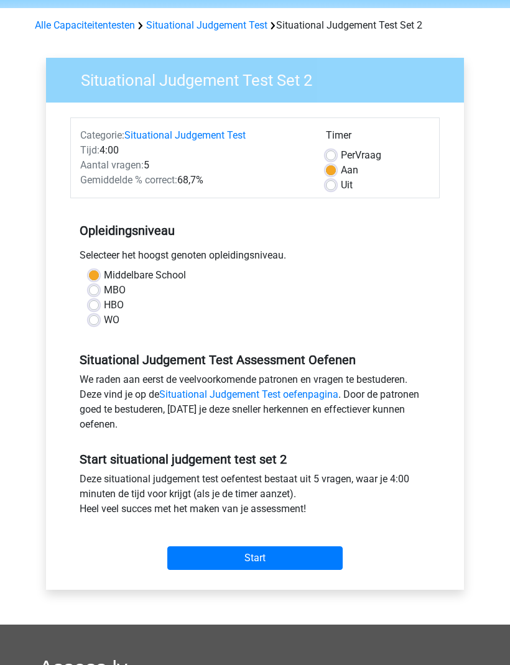
click at [315, 552] on input "Start" at bounding box center [254, 559] width 175 height 24
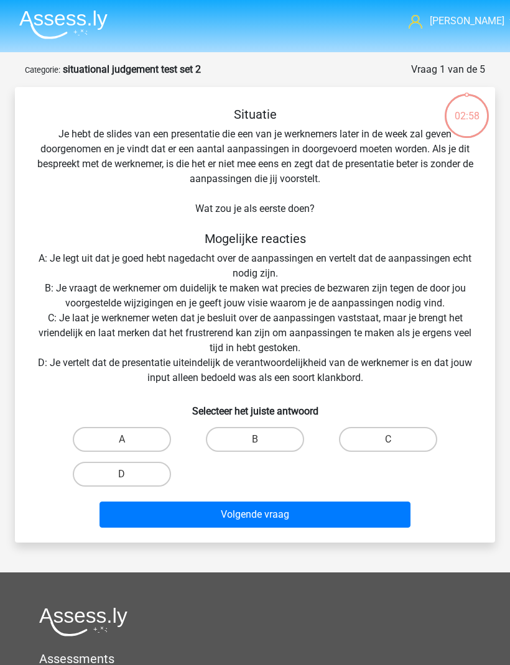
click at [160, 435] on label "A" at bounding box center [122, 439] width 98 height 25
click at [130, 439] on input "A" at bounding box center [126, 443] width 8 height 8
radio input "true"
click at [272, 518] on button "Volgende vraag" at bounding box center [254, 515] width 311 height 26
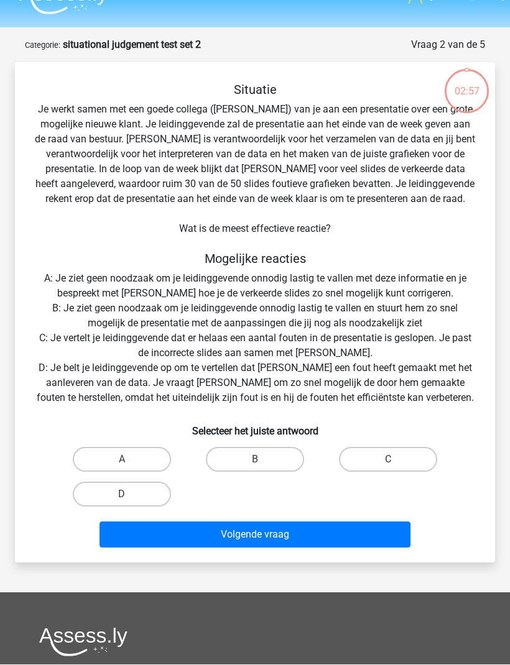
scroll to position [62, 0]
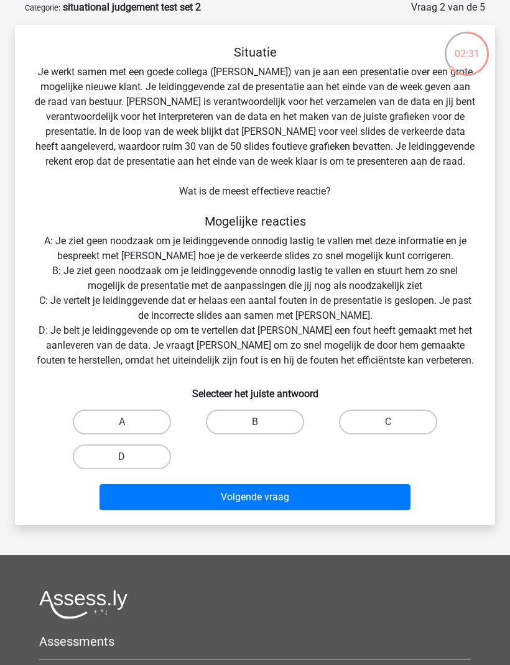
click at [424, 420] on label "C" at bounding box center [388, 422] width 98 height 25
click at [396, 422] on input "C" at bounding box center [392, 426] width 8 height 8
radio input "true"
click at [364, 490] on button "Volgende vraag" at bounding box center [254, 497] width 311 height 26
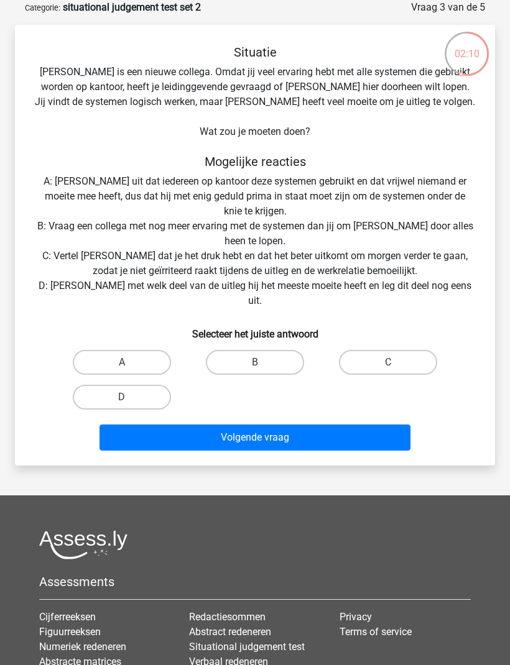
click at [149, 385] on label "D" at bounding box center [122, 397] width 98 height 25
click at [130, 397] on input "D" at bounding box center [126, 401] width 8 height 8
radio input "true"
click at [292, 428] on button "Volgende vraag" at bounding box center [254, 438] width 311 height 26
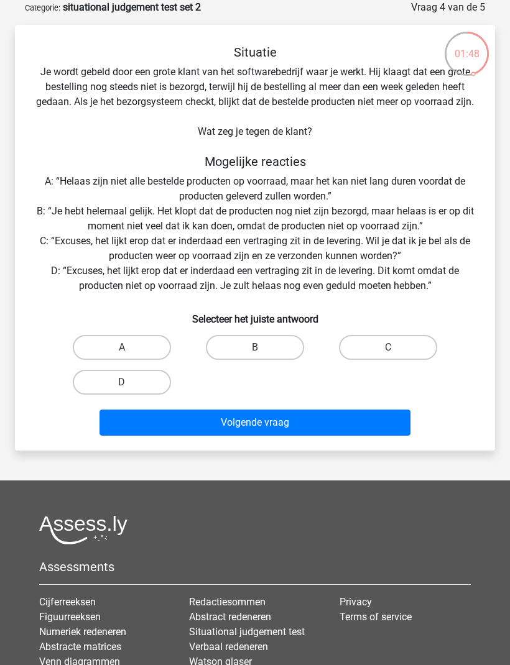
click at [392, 356] on input "C" at bounding box center [392, 351] width 8 height 8
radio input "true"
click at [324, 436] on button "Volgende vraag" at bounding box center [254, 423] width 311 height 26
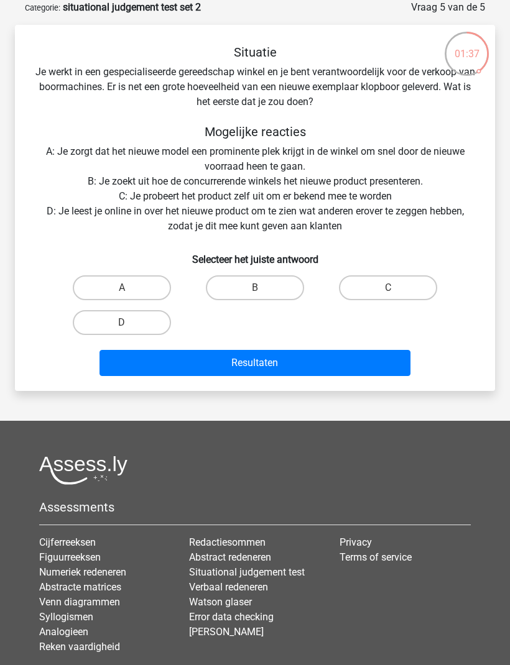
click at [397, 283] on label "C" at bounding box center [388, 287] width 98 height 25
click at [396, 288] on input "C" at bounding box center [392, 292] width 8 height 8
radio input "true"
click at [343, 357] on button "Resultaten" at bounding box center [254, 363] width 311 height 26
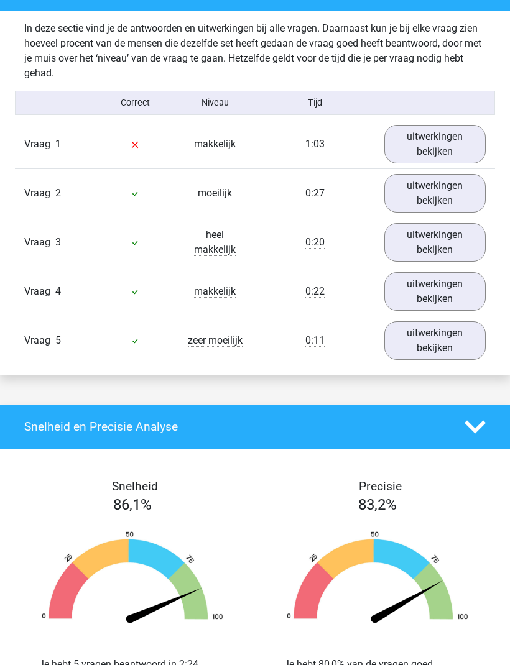
scroll to position [734, 0]
click at [438, 152] on link "uitwerkingen bekijken" at bounding box center [434, 144] width 101 height 39
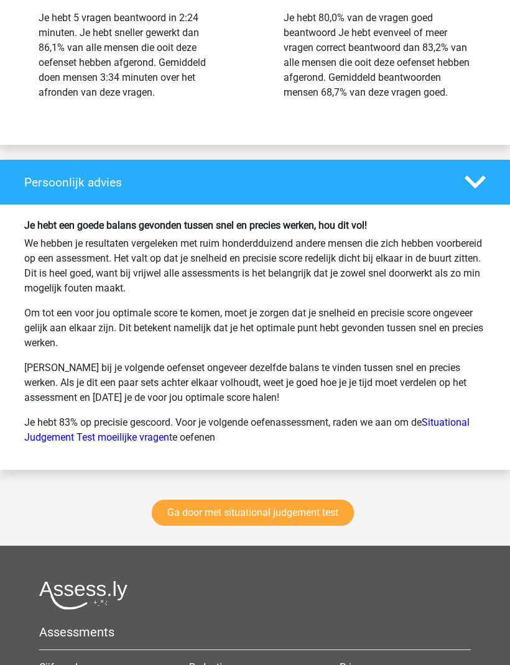
scroll to position [2094, 0]
click at [463, 443] on link "Situational Judgement Test moeilijke vragen" at bounding box center [246, 430] width 445 height 27
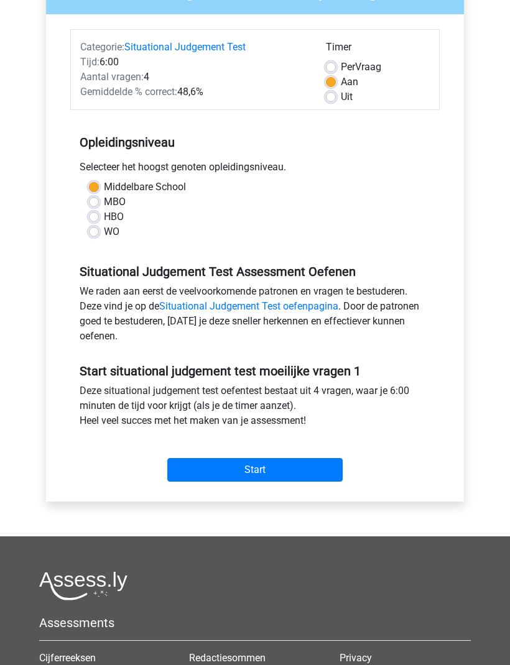
scroll to position [145, 0]
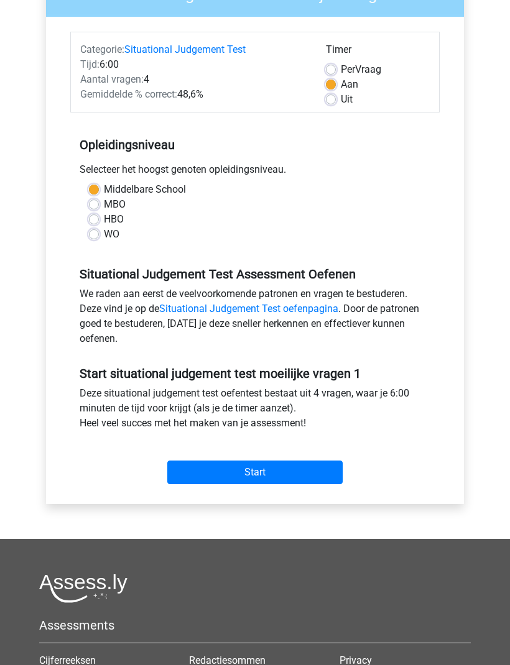
click at [310, 470] on input "Start" at bounding box center [254, 473] width 175 height 24
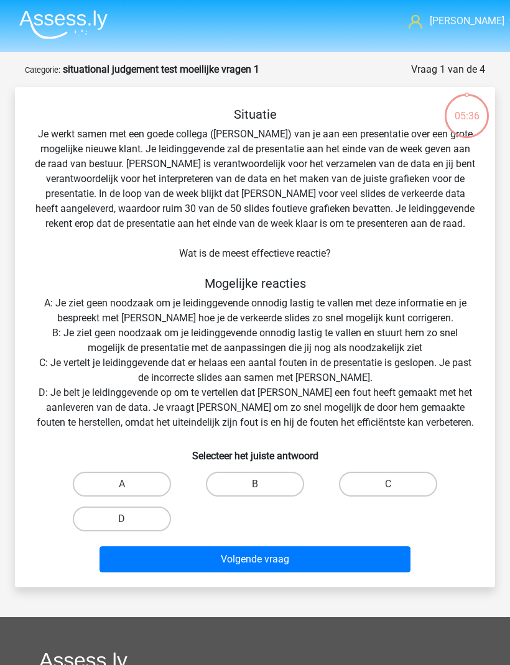
click at [386, 479] on label "C" at bounding box center [388, 484] width 98 height 25
click at [388, 484] on input "C" at bounding box center [392, 488] width 8 height 8
radio input "true"
click at [343, 553] on button "Volgende vraag" at bounding box center [254, 559] width 311 height 26
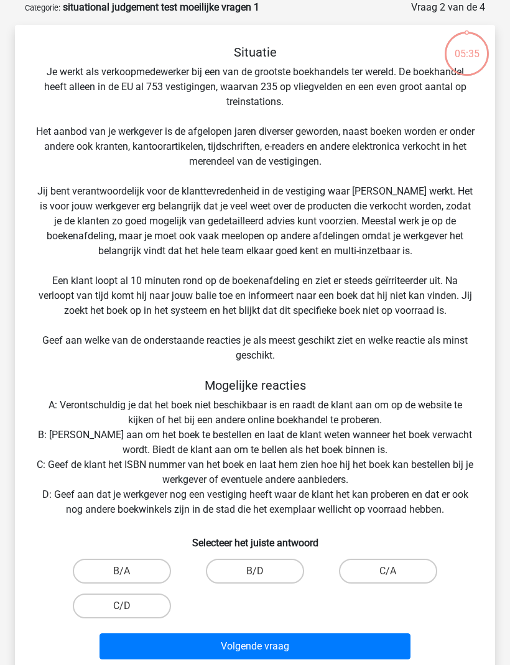
scroll to position [62, 0]
click at [149, 567] on label "B/A" at bounding box center [122, 571] width 98 height 25
click at [130, 571] on input "B/A" at bounding box center [126, 575] width 8 height 8
radio input "true"
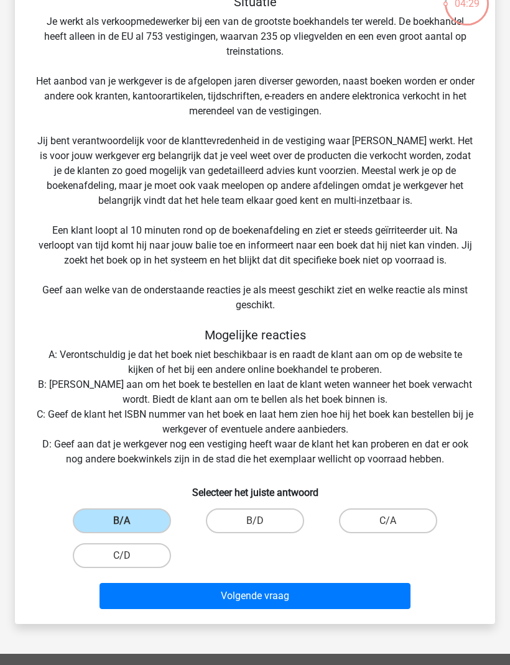
scroll to position [124, 0]
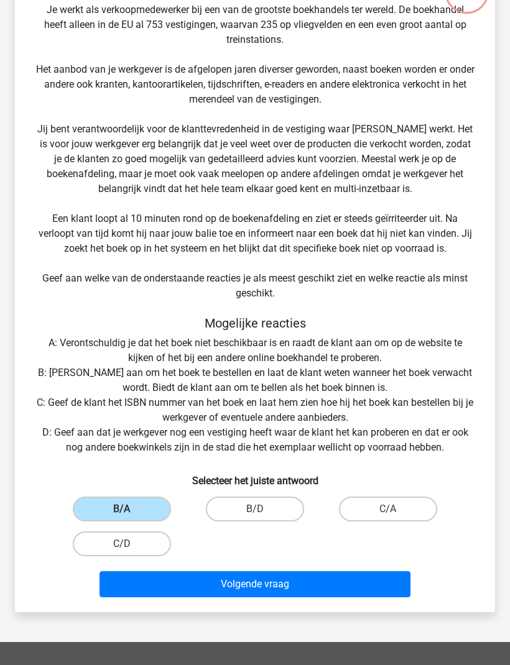
click at [301, 581] on button "Volgende vraag" at bounding box center [254, 584] width 311 height 26
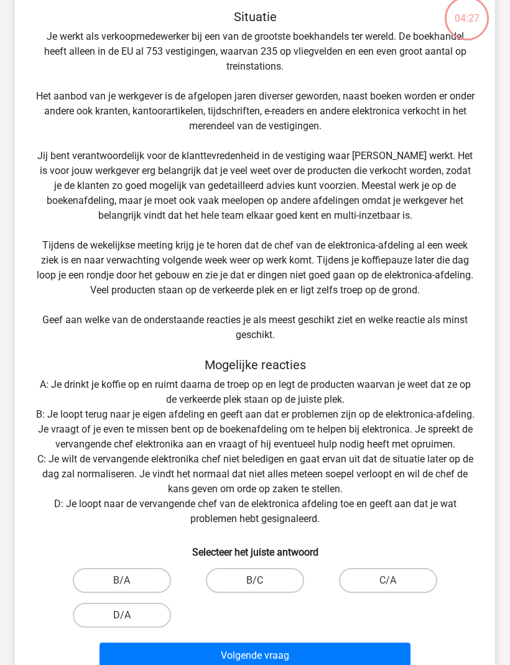
scroll to position [62, 0]
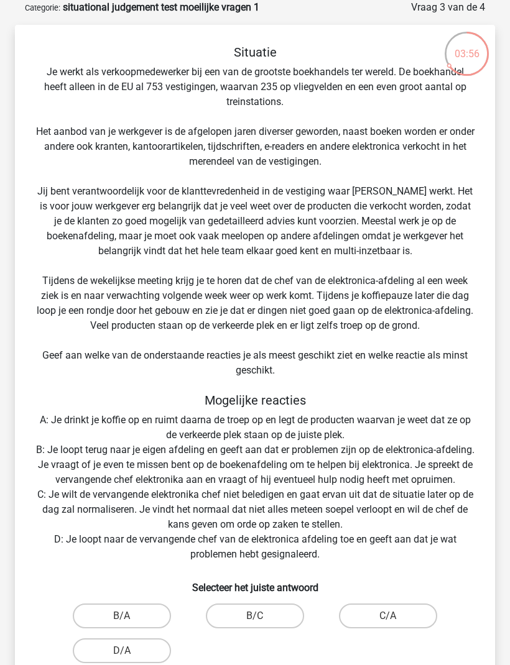
click at [292, 628] on label "B/C" at bounding box center [255, 616] width 98 height 25
click at [263, 624] on input "B/C" at bounding box center [259, 620] width 8 height 8
radio input "true"
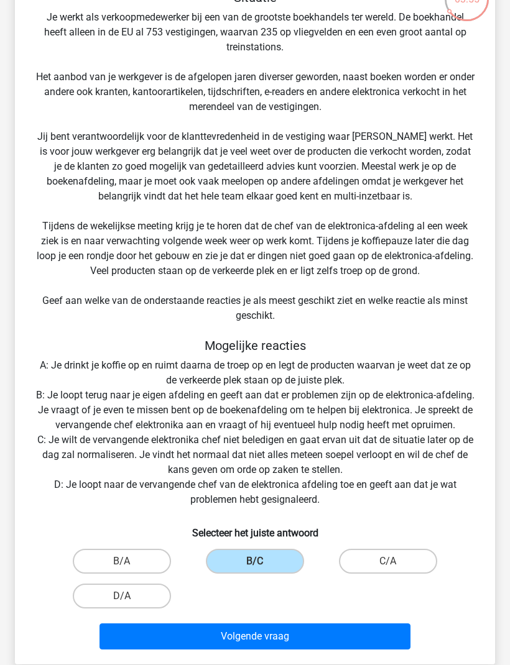
click at [340, 650] on button "Volgende vraag" at bounding box center [254, 637] width 311 height 26
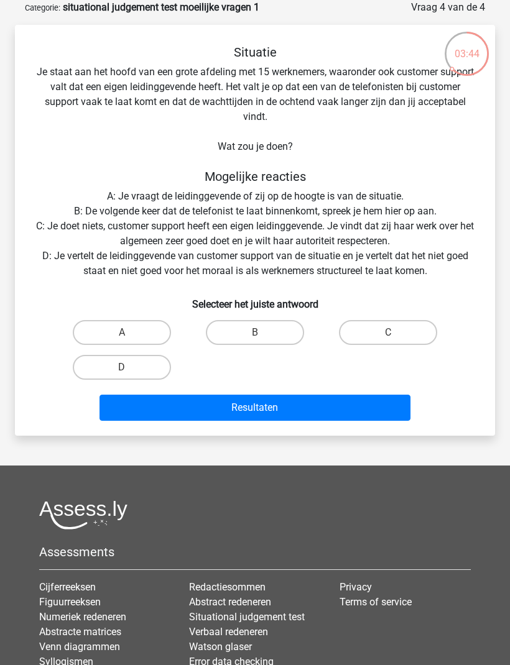
click at [139, 329] on label "A" at bounding box center [122, 332] width 98 height 25
click at [130, 333] on input "A" at bounding box center [126, 337] width 8 height 8
radio input "true"
click at [308, 404] on button "Resultaten" at bounding box center [254, 408] width 311 height 26
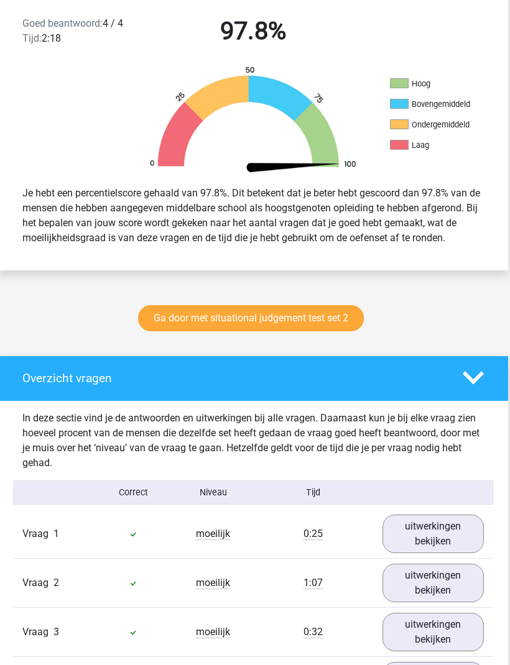
scroll to position [352, 1]
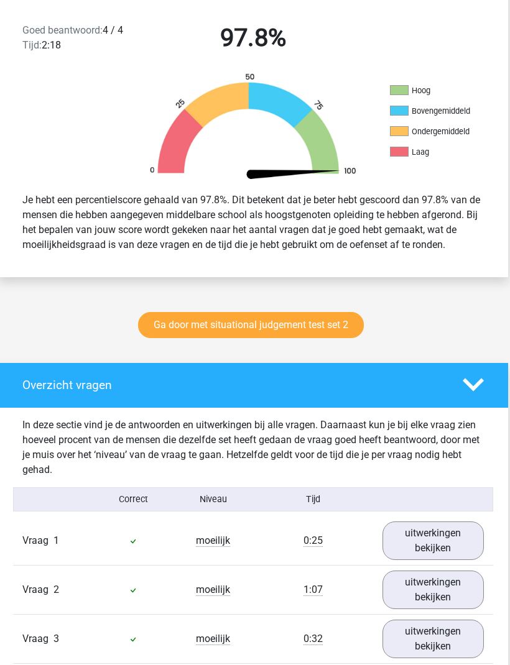
click at [349, 327] on link "Ga door met situational judgement test set 2" at bounding box center [252, 326] width 226 height 26
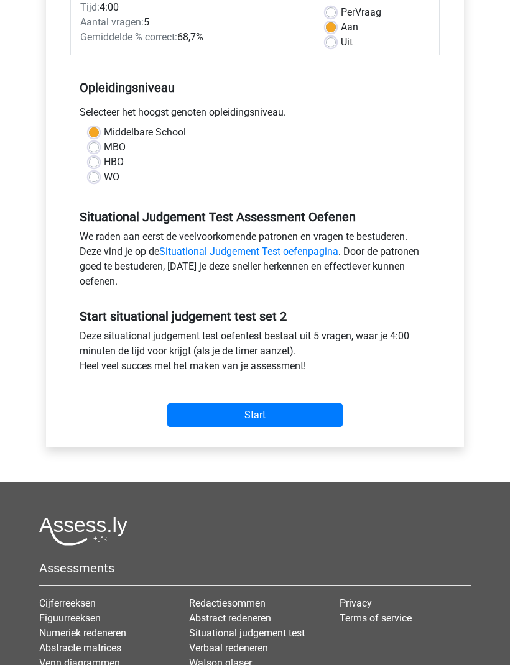
scroll to position [115, 0]
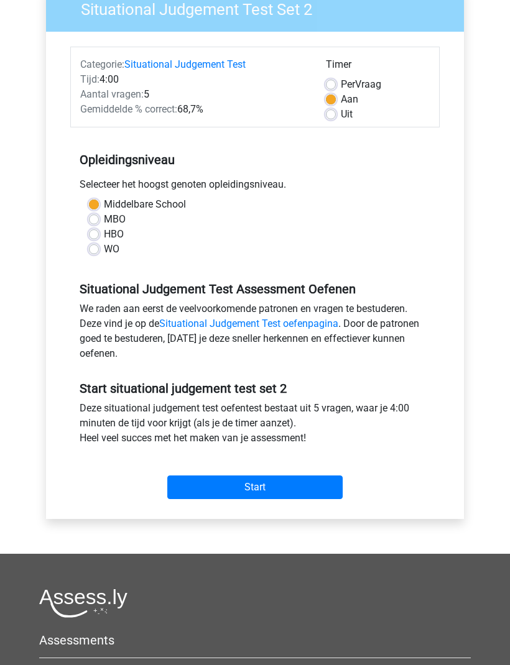
click at [297, 484] on input "Start" at bounding box center [254, 488] width 175 height 24
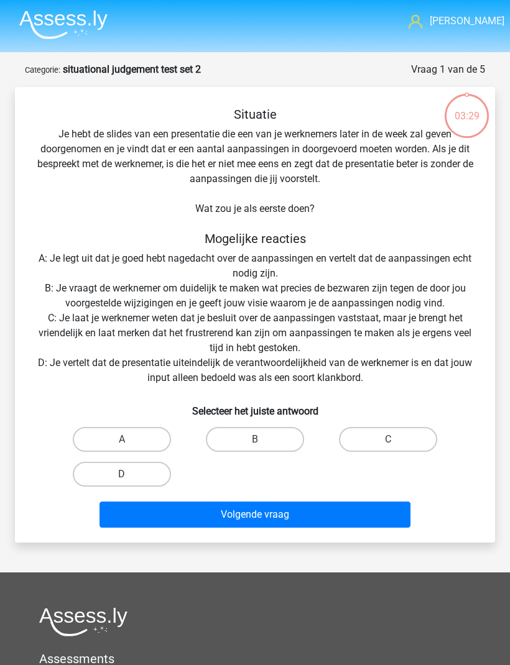
click at [267, 438] on label "B" at bounding box center [255, 439] width 98 height 25
click at [263, 439] on input "B" at bounding box center [259, 443] width 8 height 8
radio input "true"
click at [304, 510] on button "Volgende vraag" at bounding box center [254, 515] width 311 height 26
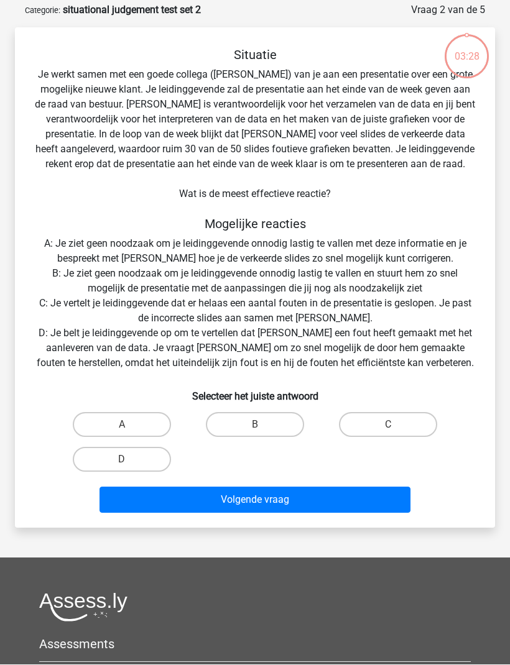
scroll to position [62, 0]
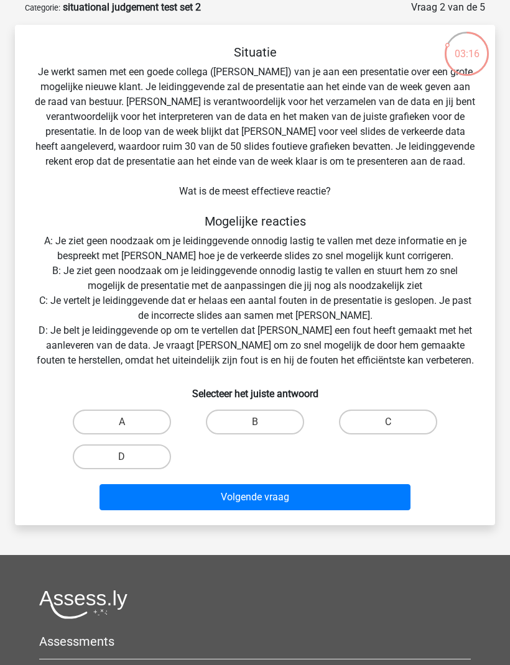
click at [387, 418] on label "C" at bounding box center [388, 422] width 98 height 25
click at [388, 422] on input "C" at bounding box center [392, 426] width 8 height 8
radio input "true"
click at [315, 491] on button "Volgende vraag" at bounding box center [254, 497] width 311 height 26
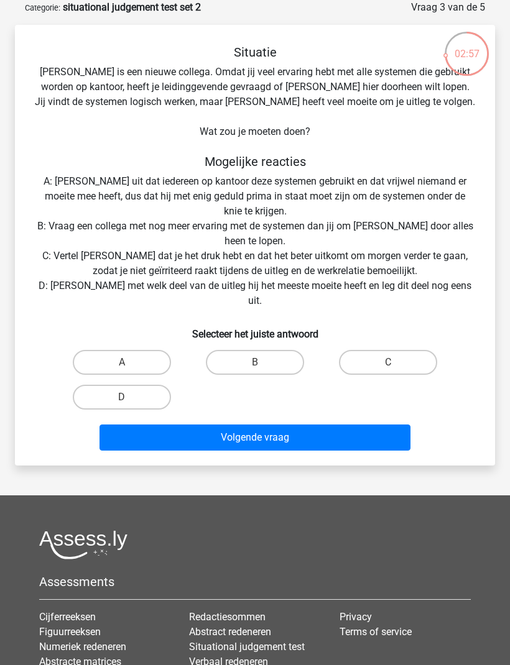
click at [145, 385] on label "D" at bounding box center [122, 397] width 98 height 25
click at [130, 397] on input "D" at bounding box center [126, 401] width 8 height 8
radio input "true"
click at [305, 425] on button "Volgende vraag" at bounding box center [254, 438] width 311 height 26
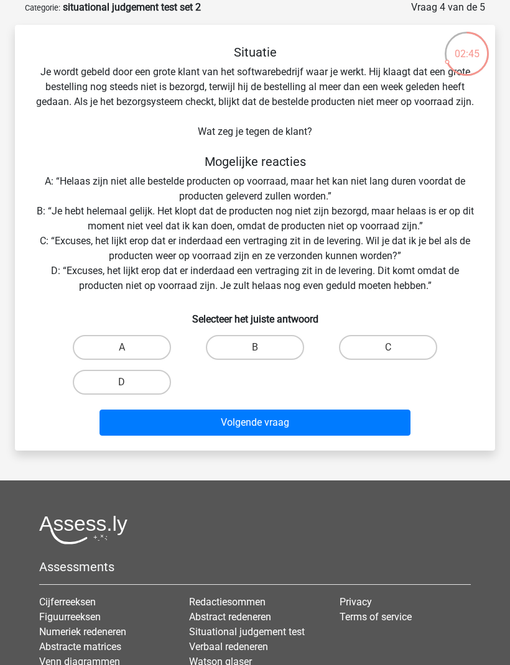
click at [392, 359] on label "C" at bounding box center [388, 347] width 98 height 25
click at [392, 356] on input "C" at bounding box center [392, 351] width 8 height 8
radio input "true"
click at [289, 432] on button "Volgende vraag" at bounding box center [254, 423] width 311 height 26
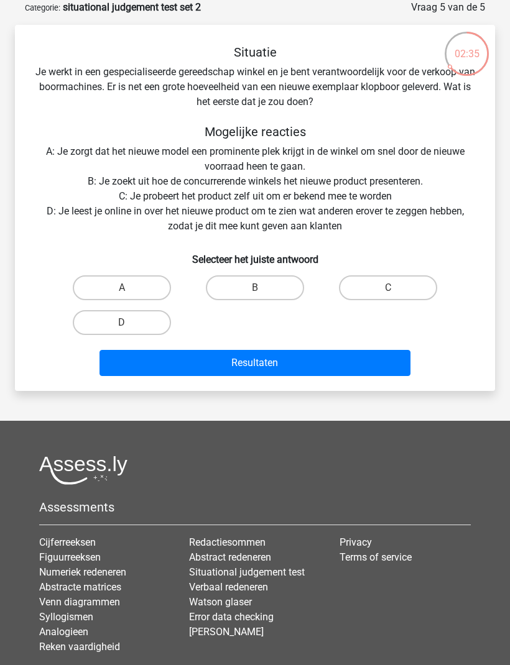
click at [387, 284] on label "C" at bounding box center [388, 287] width 98 height 25
click at [388, 288] on input "C" at bounding box center [392, 292] width 8 height 8
radio input "true"
click at [310, 361] on button "Resultaten" at bounding box center [254, 363] width 311 height 26
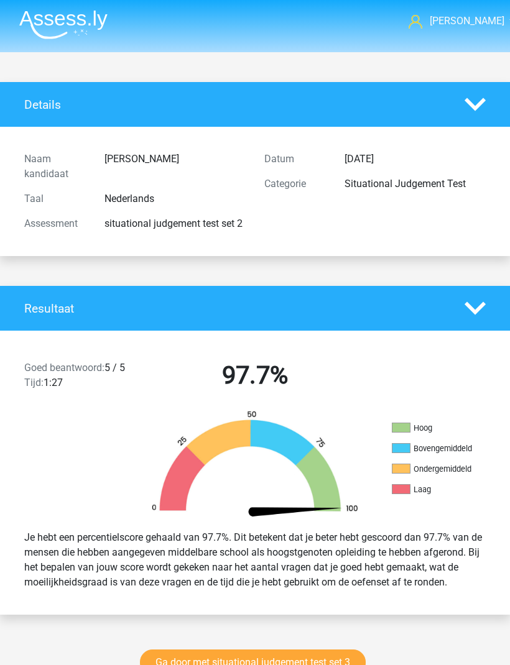
click at [492, 19] on link "[PERSON_NAME]" at bounding box center [454, 21] width 92 height 15
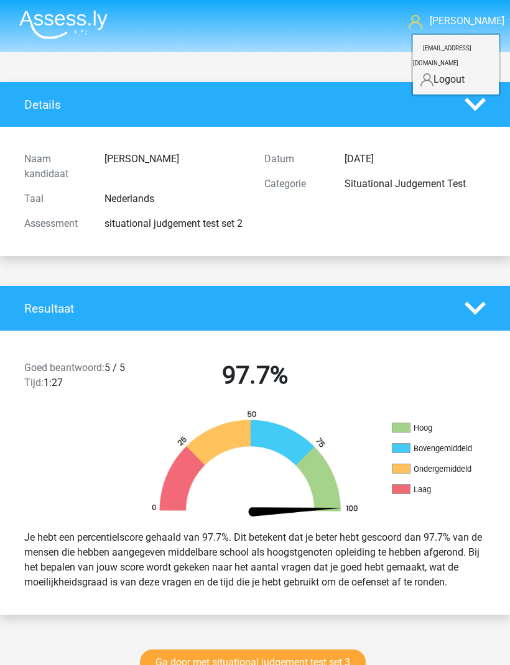
click at [360, 28] on nav "[PERSON_NAME] [EMAIL_ADDRESS][DOMAIN_NAME]" at bounding box center [254, 22] width 491 height 40
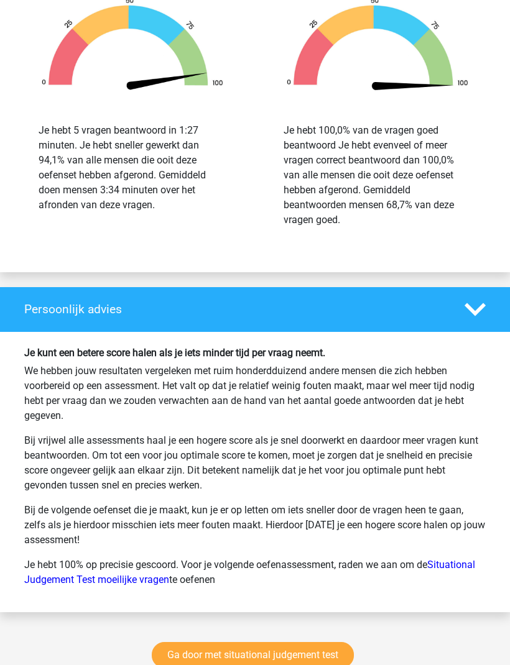
scroll to position [1270, 0]
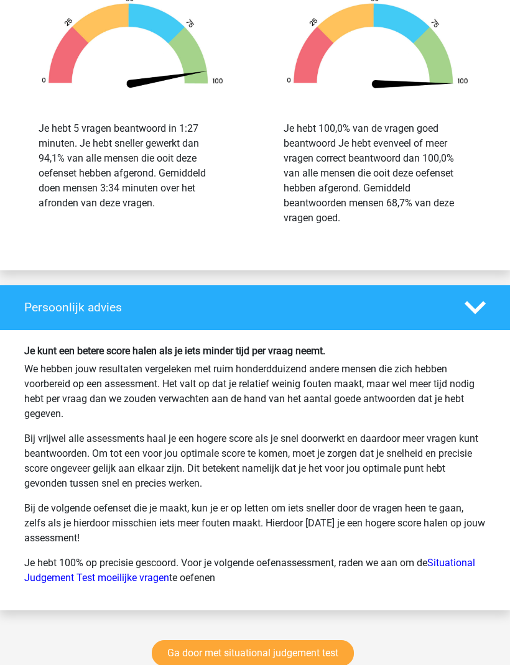
click at [330, 657] on link "Ga door met situational judgement test" at bounding box center [253, 653] width 202 height 26
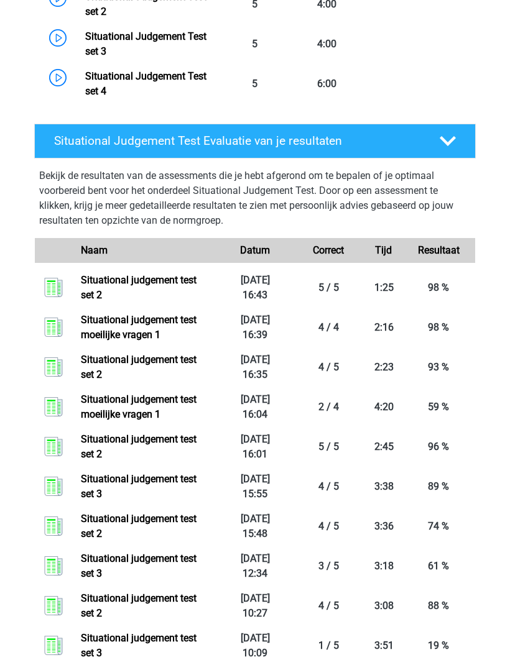
scroll to position [712, 0]
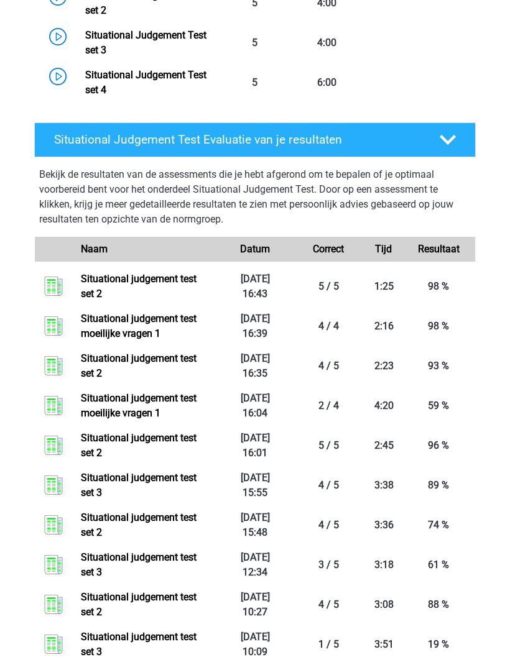
click at [196, 459] on link "Situational judgement test set 2" at bounding box center [139, 446] width 116 height 27
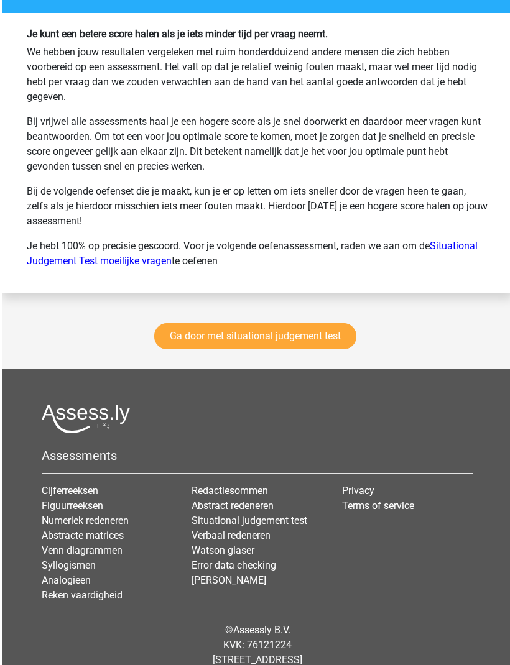
scroll to position [1588, 0]
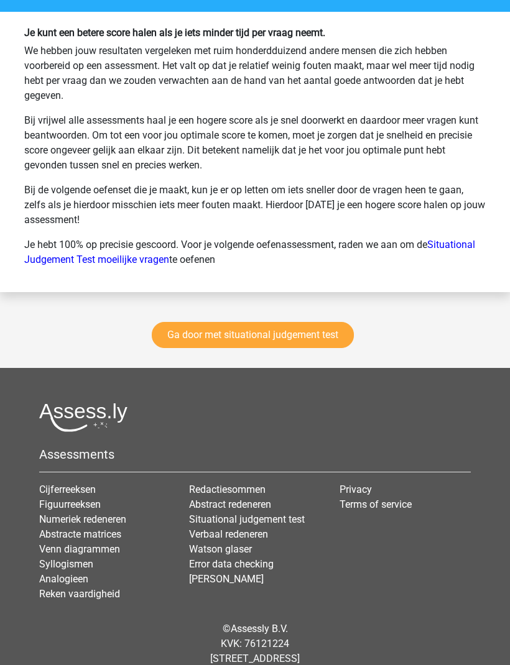
click at [310, 345] on link "Ga door met situational judgement test" at bounding box center [253, 336] width 202 height 26
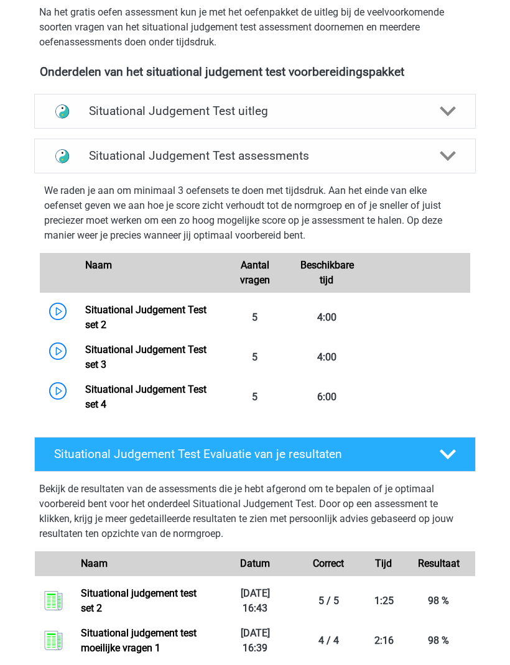
scroll to position [398, 0]
click at [149, 398] on link "Situational Judgement Test set 4" at bounding box center [145, 397] width 121 height 27
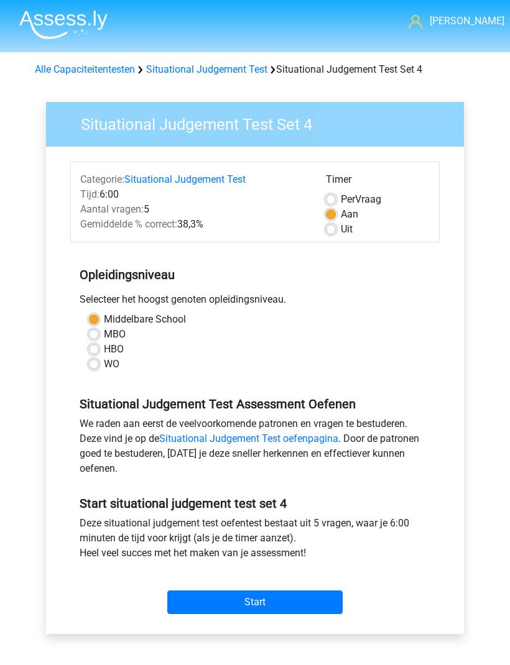
click at [267, 595] on input "Start" at bounding box center [254, 603] width 175 height 24
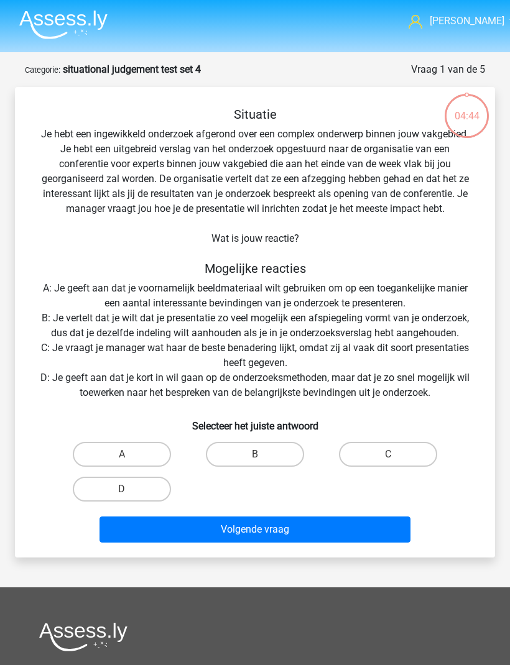
click at [404, 451] on label "C" at bounding box center [388, 454] width 98 height 25
click at [396, 454] on input "C" at bounding box center [392, 458] width 8 height 8
radio input "true"
click at [316, 525] on button "Volgende vraag" at bounding box center [254, 530] width 311 height 26
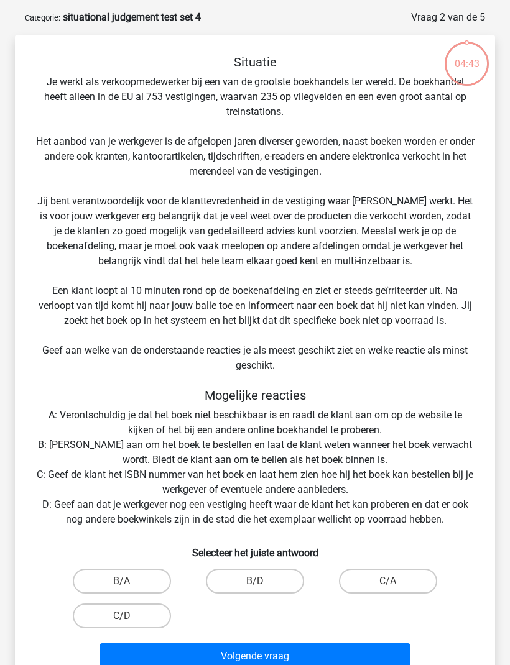
scroll to position [62, 0]
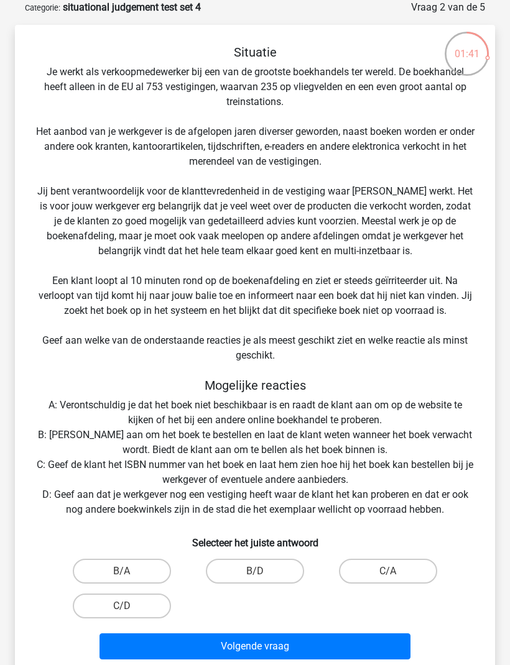
click at [268, 562] on label "B/D" at bounding box center [255, 571] width 98 height 25
click at [263, 571] on input "B/D" at bounding box center [259, 575] width 8 height 8
radio input "true"
click at [295, 651] on button "Volgende vraag" at bounding box center [254, 646] width 311 height 26
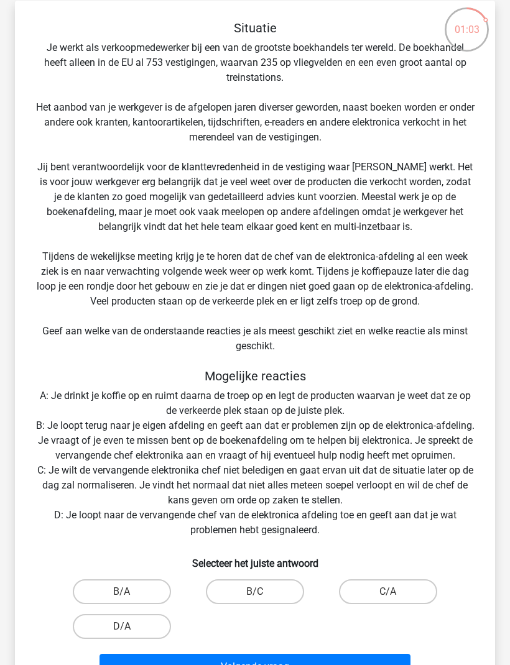
scroll to position [86, 0]
click at [149, 639] on label "D/A" at bounding box center [122, 626] width 98 height 25
click at [130, 635] on input "D/A" at bounding box center [126, 631] width 8 height 8
radio input "true"
click at [272, 665] on button "Volgende vraag" at bounding box center [254, 667] width 311 height 26
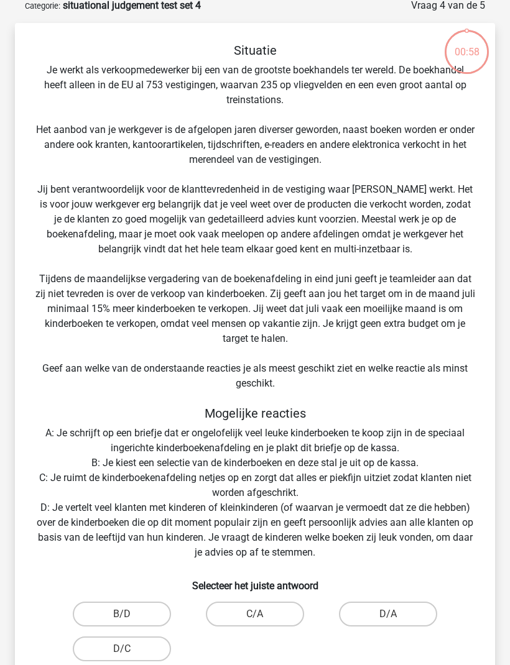
scroll to position [62, 0]
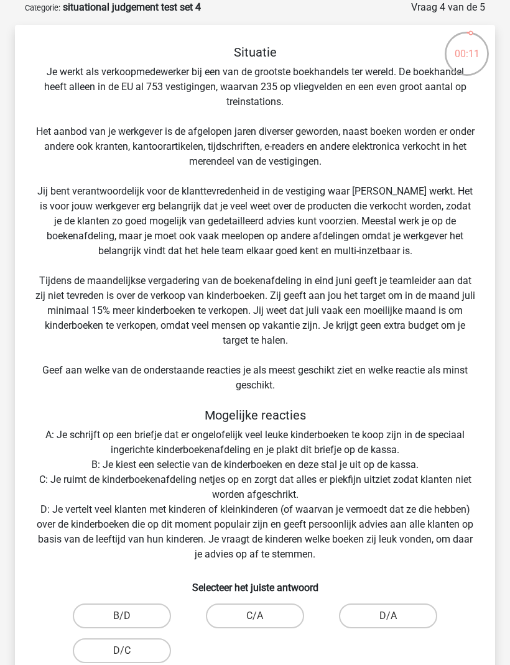
click at [400, 614] on label "D/A" at bounding box center [388, 616] width 98 height 25
click at [396, 616] on input "D/A" at bounding box center [392, 620] width 8 height 8
radio input "true"
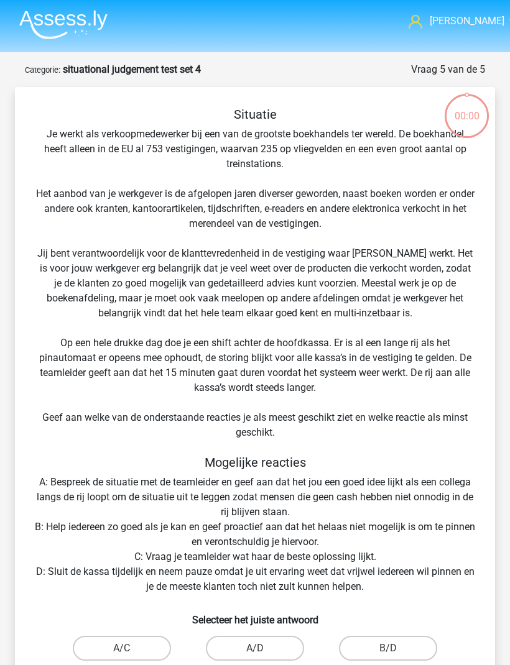
scroll to position [103, 0]
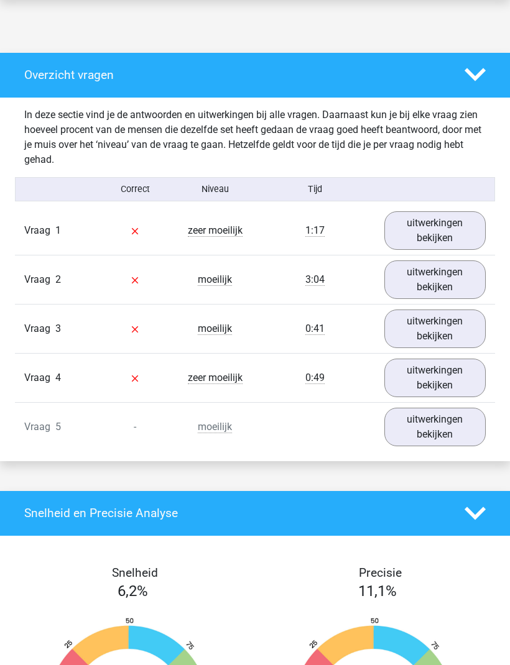
scroll to position [617, 0]
click at [440, 235] on link "uitwerkingen bekijken" at bounding box center [434, 230] width 101 height 39
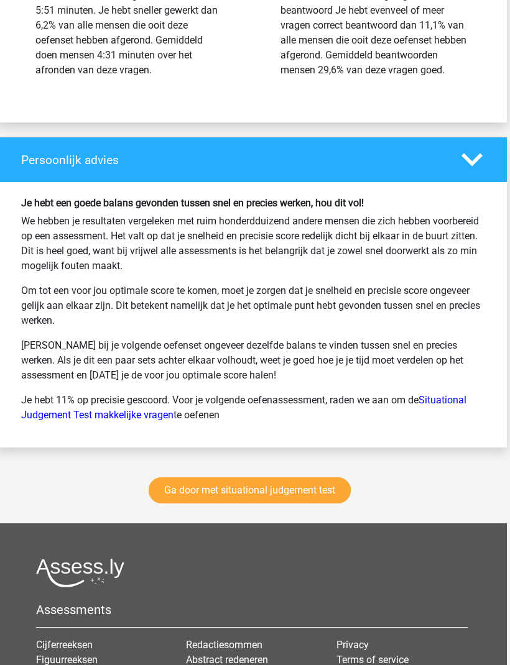
scroll to position [2140, 3]
click at [311, 504] on link "Ga door met situational judgement test" at bounding box center [250, 490] width 202 height 26
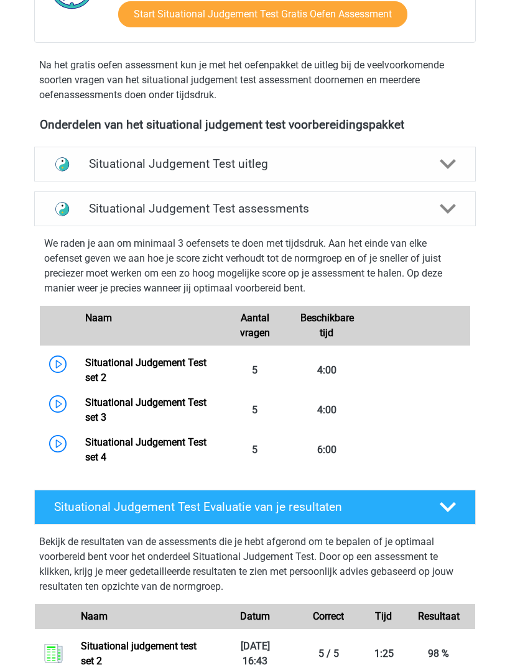
scroll to position [306, 0]
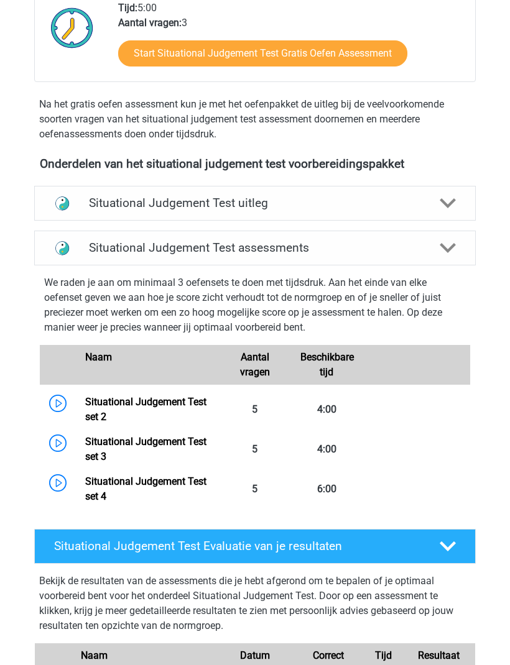
click at [441, 244] on polygon at bounding box center [447, 248] width 16 height 10
click at [260, 252] on h4 "Situational Judgement Test assessments" at bounding box center [254, 248] width 331 height 14
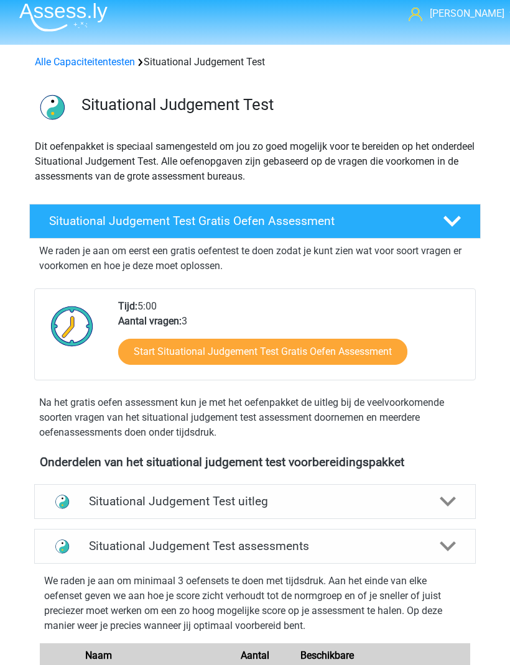
scroll to position [0, 0]
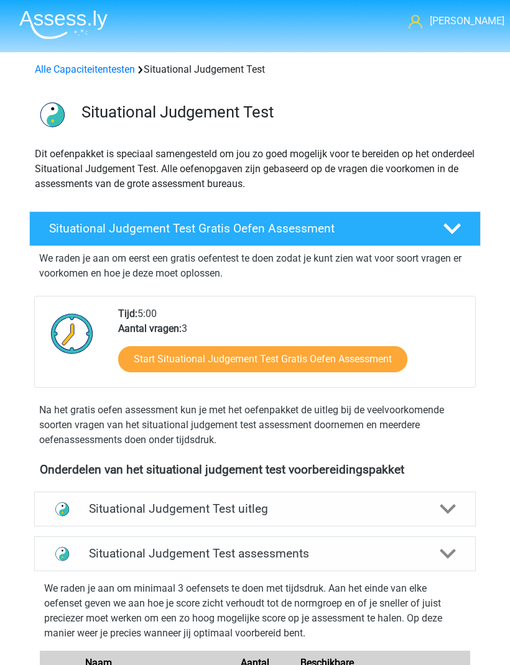
click at [444, 223] on icon at bounding box center [451, 228] width 17 height 17
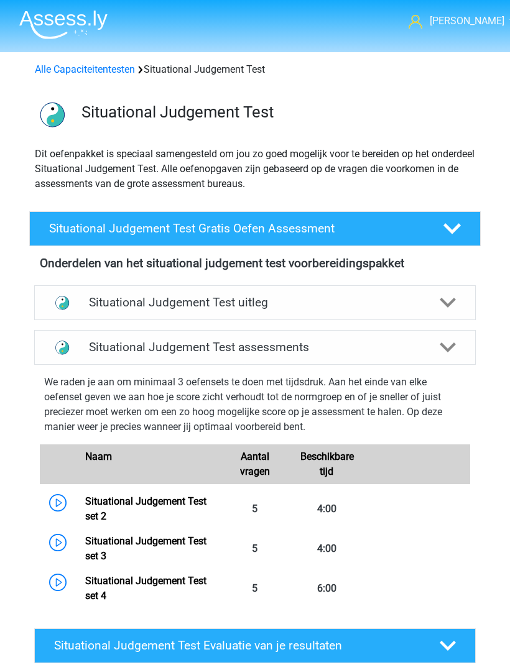
click at [448, 228] on polygon at bounding box center [451, 228] width 17 height 11
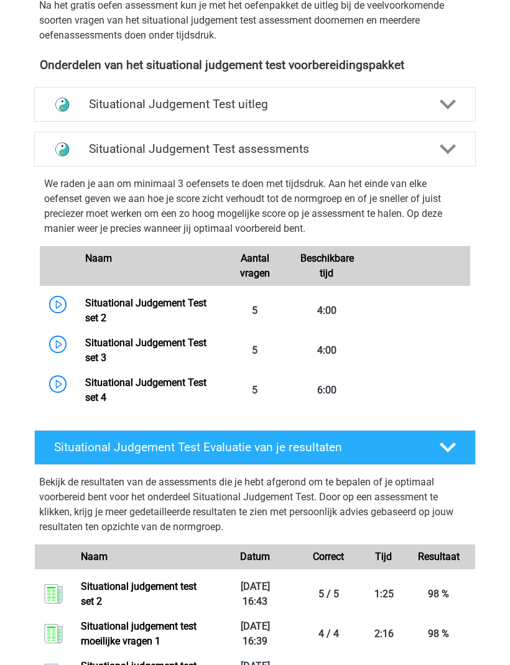
scroll to position [405, 0]
click at [155, 388] on link "Situational Judgement Test set 4" at bounding box center [145, 390] width 121 height 27
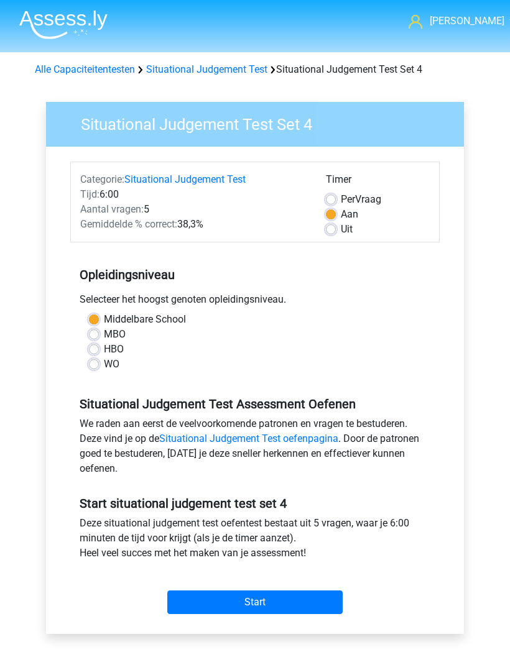
click at [209, 175] on link "Situational Judgement Test" at bounding box center [184, 179] width 121 height 12
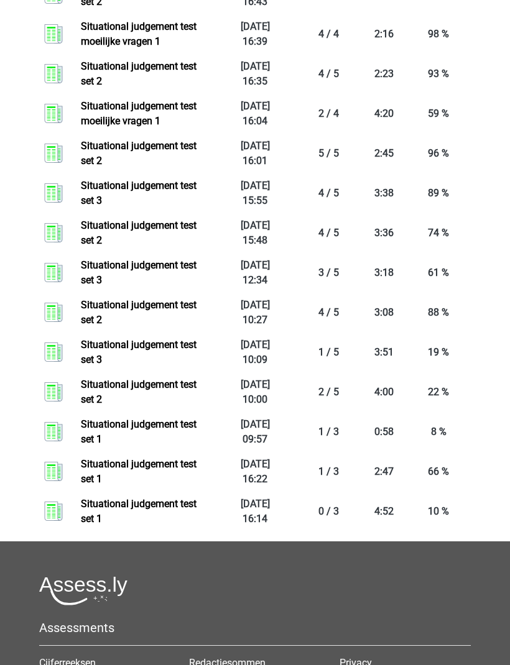
scroll to position [751, 0]
click at [163, 304] on link "Situational judgement test set 2" at bounding box center [139, 312] width 116 height 27
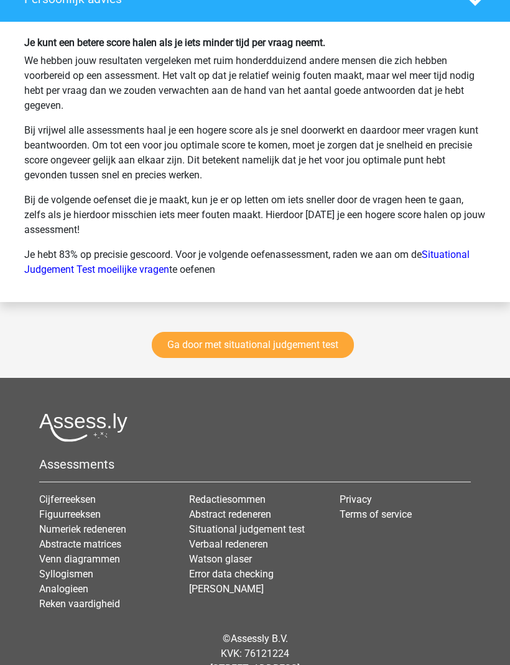
scroll to position [1461, 0]
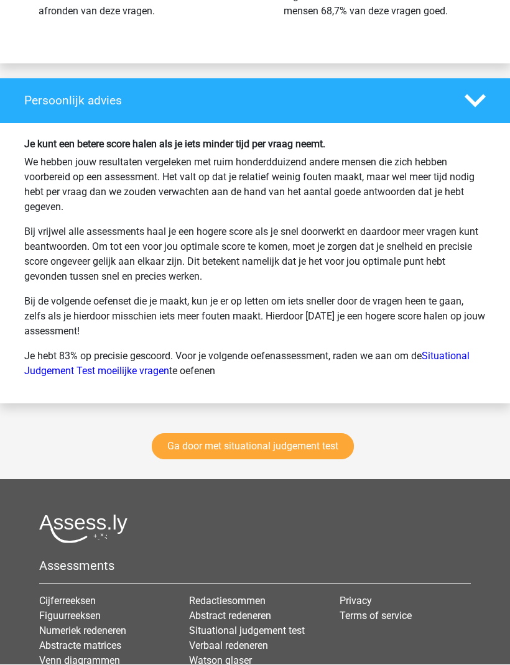
click at [331, 460] on link "Ga door met situational judgement test" at bounding box center [253, 447] width 202 height 26
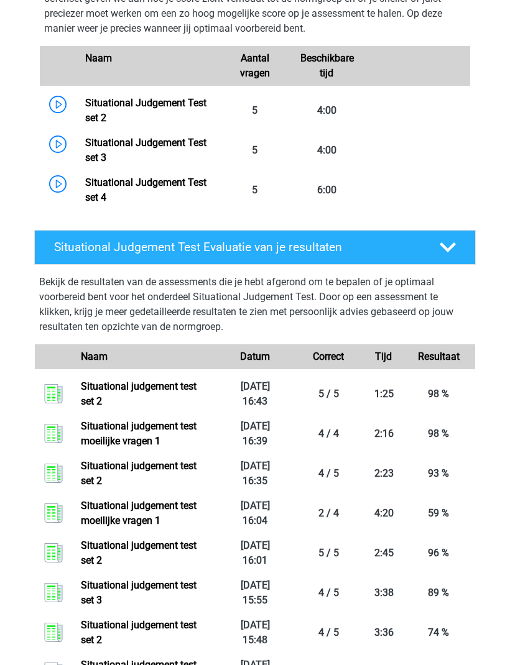
scroll to position [605, 0]
click at [141, 145] on link "Situational Judgement Test set 3" at bounding box center [145, 150] width 121 height 27
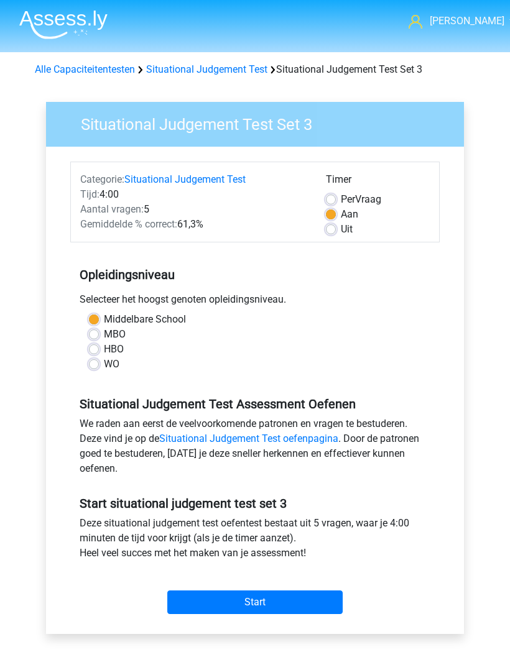
click at [294, 598] on input "Start" at bounding box center [254, 603] width 175 height 24
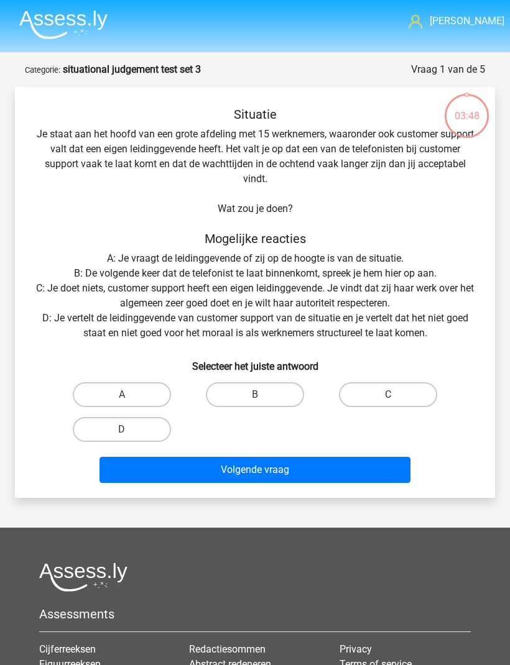
click at [148, 387] on label "A" at bounding box center [122, 394] width 98 height 25
click at [130, 395] on input "A" at bounding box center [126, 399] width 8 height 8
radio input "true"
click at [297, 468] on button "Volgende vraag" at bounding box center [254, 470] width 311 height 26
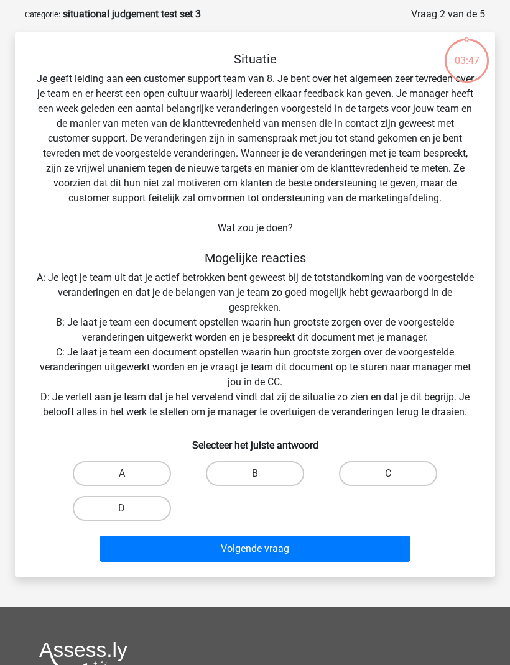
scroll to position [62, 0]
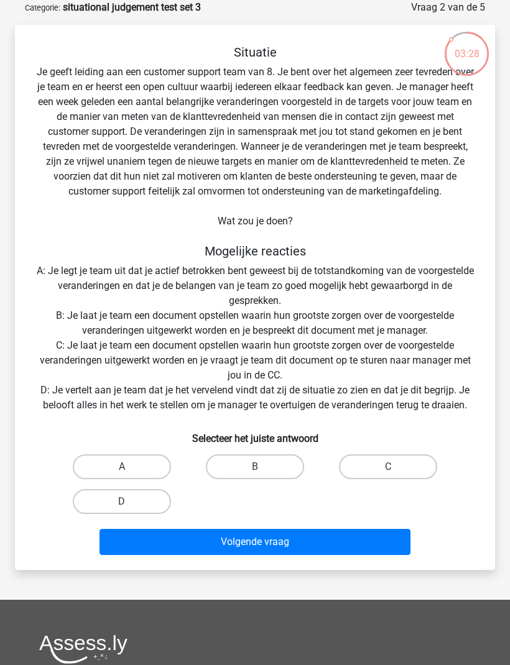
click at [246, 468] on label "B" at bounding box center [255, 466] width 98 height 25
click at [255, 468] on input "B" at bounding box center [259, 471] width 8 height 8
radio input "true"
click at [299, 540] on button "Volgende vraag" at bounding box center [254, 542] width 311 height 26
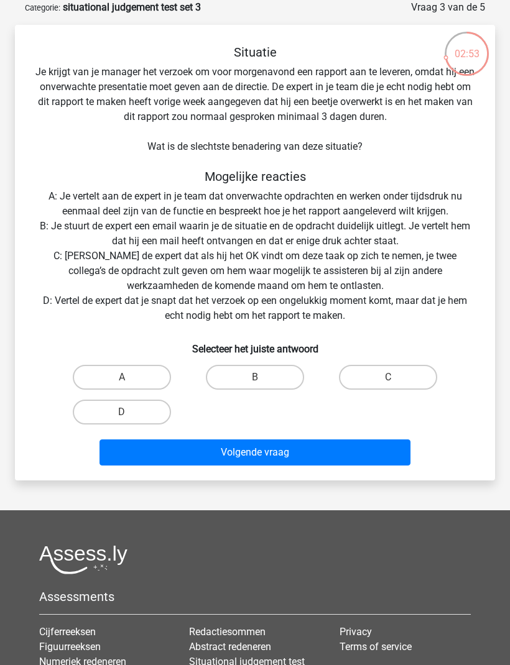
click at [397, 372] on label "C" at bounding box center [388, 377] width 98 height 25
click at [396, 377] on input "C" at bounding box center [392, 381] width 8 height 8
radio input "true"
click at [322, 454] on button "Volgende vraag" at bounding box center [254, 452] width 311 height 26
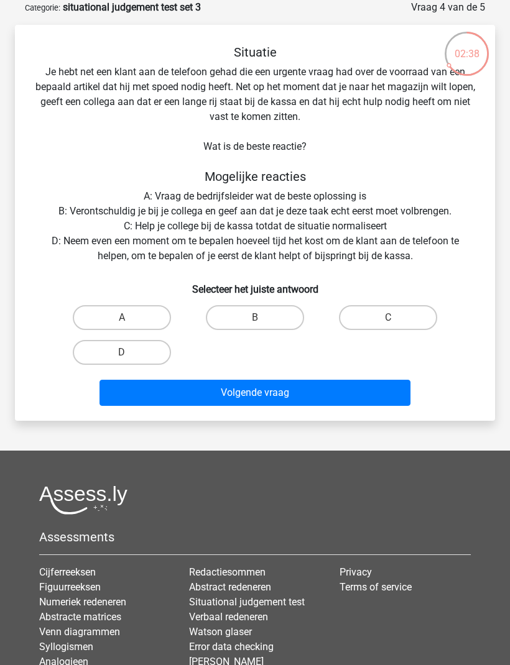
click at [140, 354] on label "D" at bounding box center [122, 352] width 98 height 25
click at [130, 354] on input "D" at bounding box center [126, 356] width 8 height 8
radio input "true"
click at [313, 393] on button "Volgende vraag" at bounding box center [254, 393] width 311 height 26
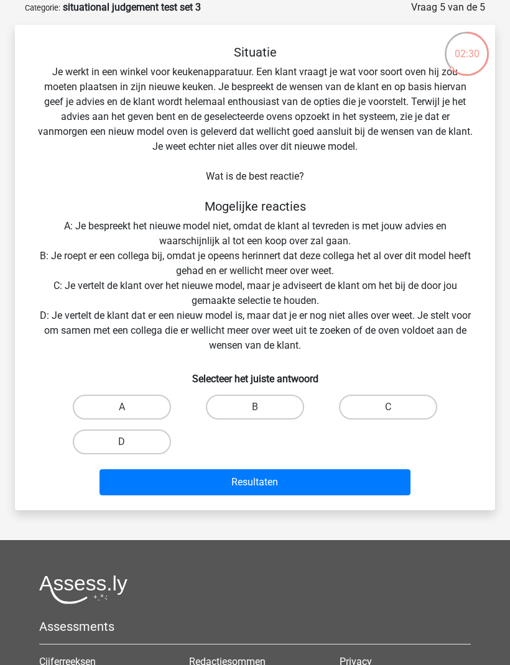
click at [150, 436] on label "D" at bounding box center [122, 442] width 98 height 25
click at [130, 442] on input "D" at bounding box center [126, 446] width 8 height 8
radio input "true"
click at [299, 477] on button "Resultaten" at bounding box center [254, 482] width 311 height 26
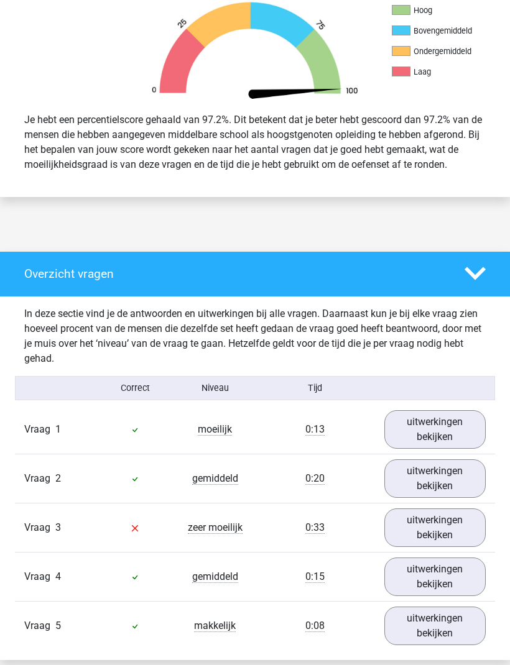
scroll to position [418, 0]
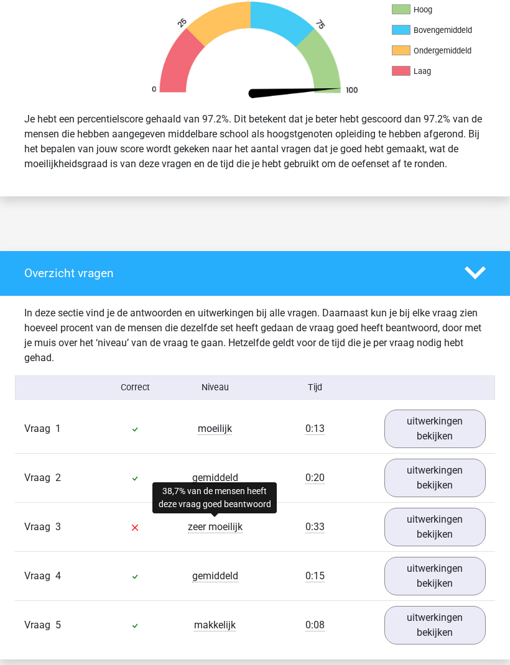
click at [230, 533] on span "zeer moeilijk" at bounding box center [215, 527] width 55 height 12
click at [441, 535] on link "uitwerkingen bekijken" at bounding box center [434, 527] width 101 height 39
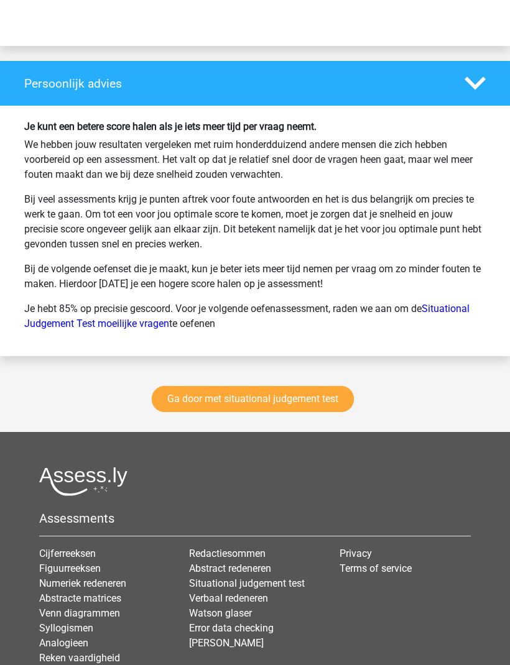
scroll to position [2158, 0]
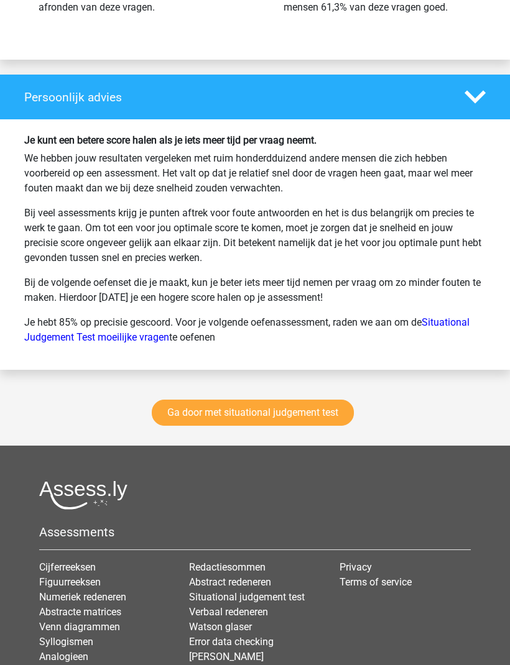
click at [316, 425] on link "Ga door met situational judgement test" at bounding box center [253, 413] width 202 height 26
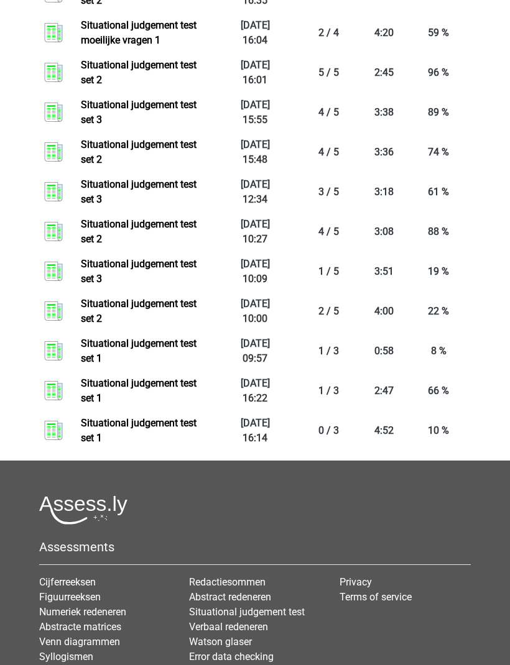
scroll to position [1125, 0]
click at [168, 428] on link "Situational judgement test set 1" at bounding box center [139, 430] width 116 height 27
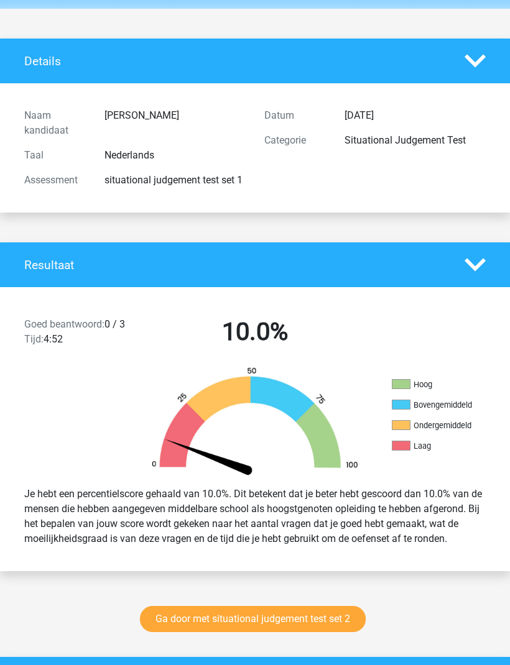
scroll to position [35, 0]
